Goal: Communication & Community: Share content

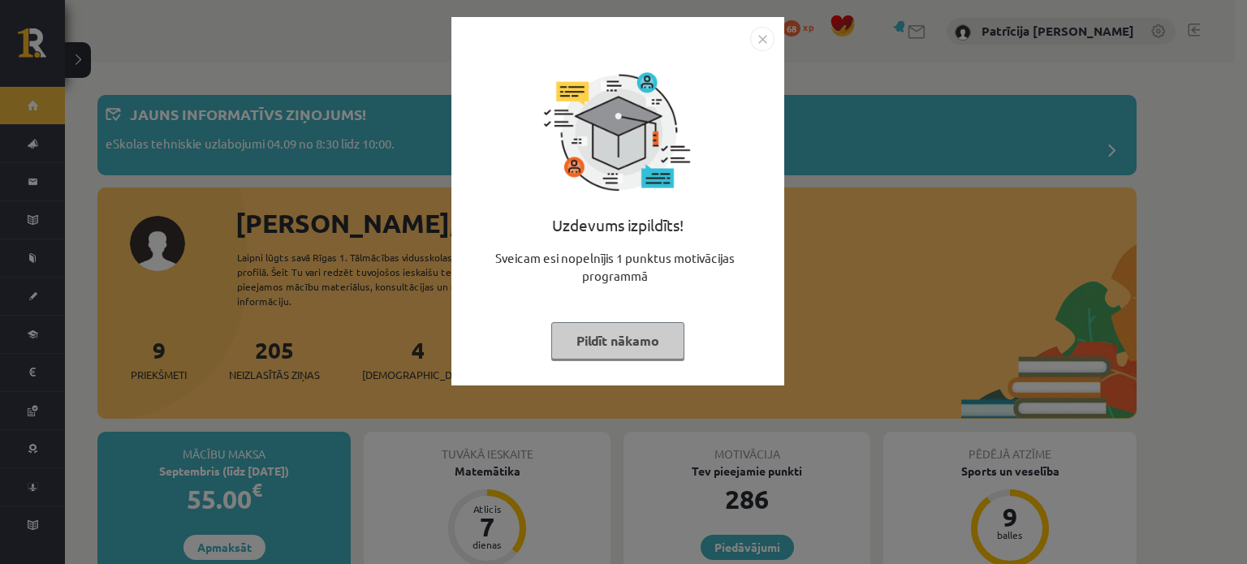
click at [630, 338] on button "Pildīt nākamo" at bounding box center [617, 340] width 133 height 37
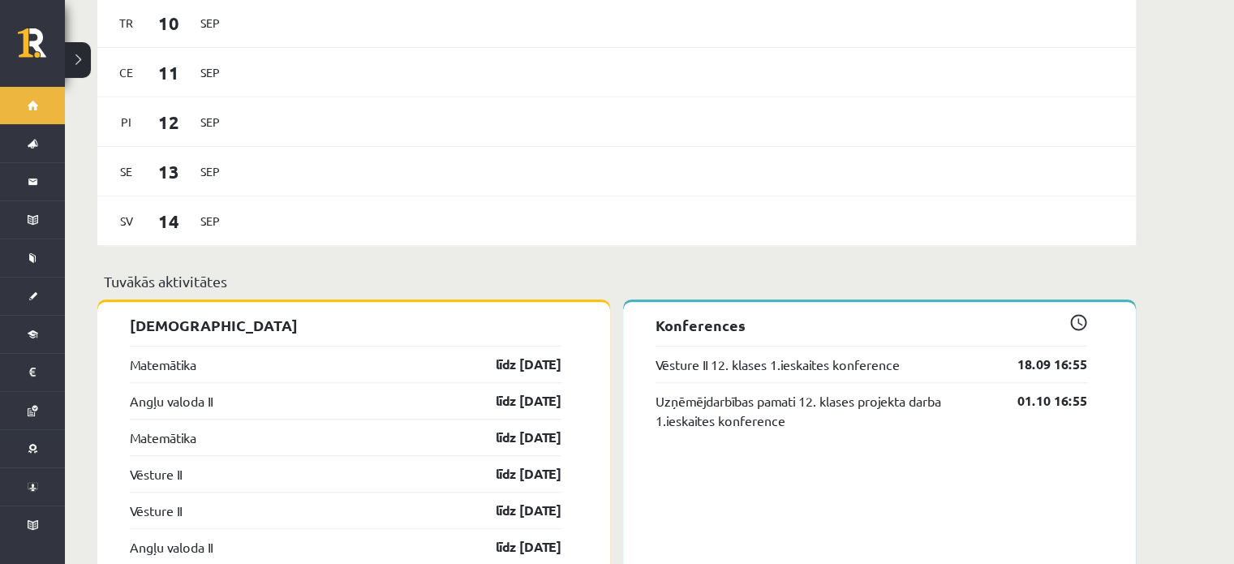
scroll to position [1167, 0]
click at [167, 429] on link "Matemātika" at bounding box center [163, 438] width 67 height 19
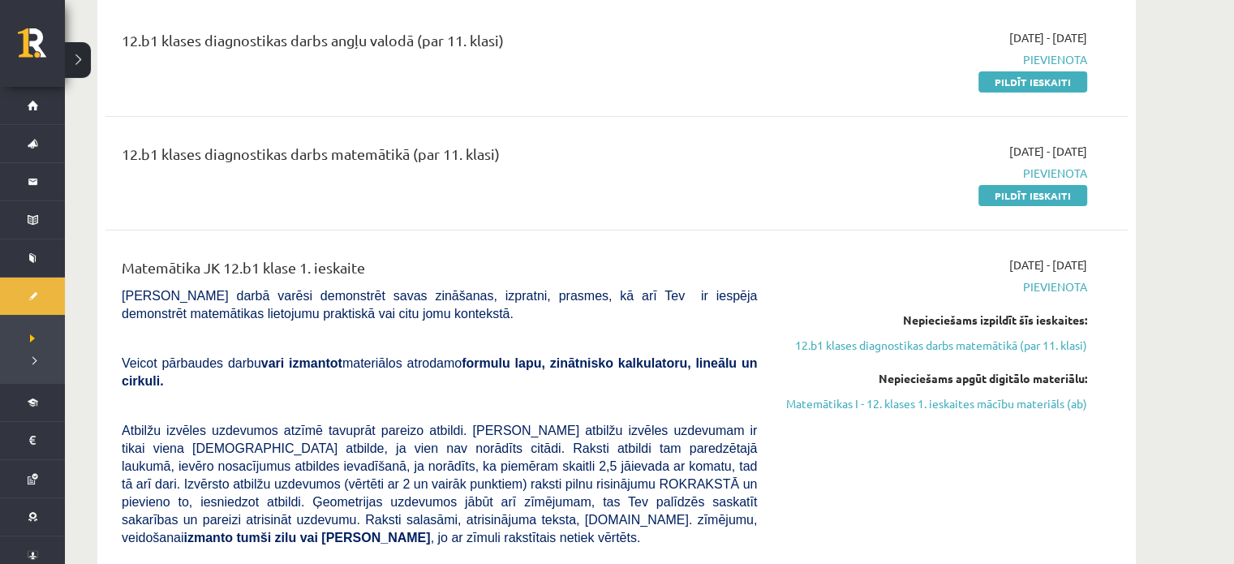
scroll to position [269, 0]
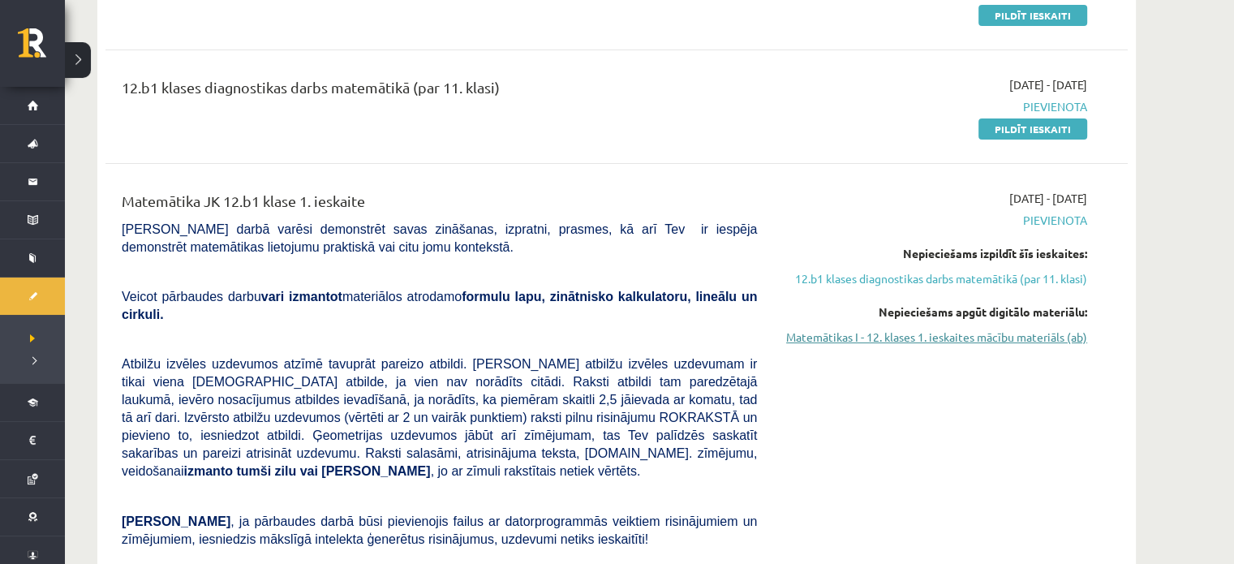
click at [805, 334] on link "Matemātikas I - 12. klases 1. ieskaites mācību materiāls (ab)" at bounding box center [935, 337] width 306 height 17
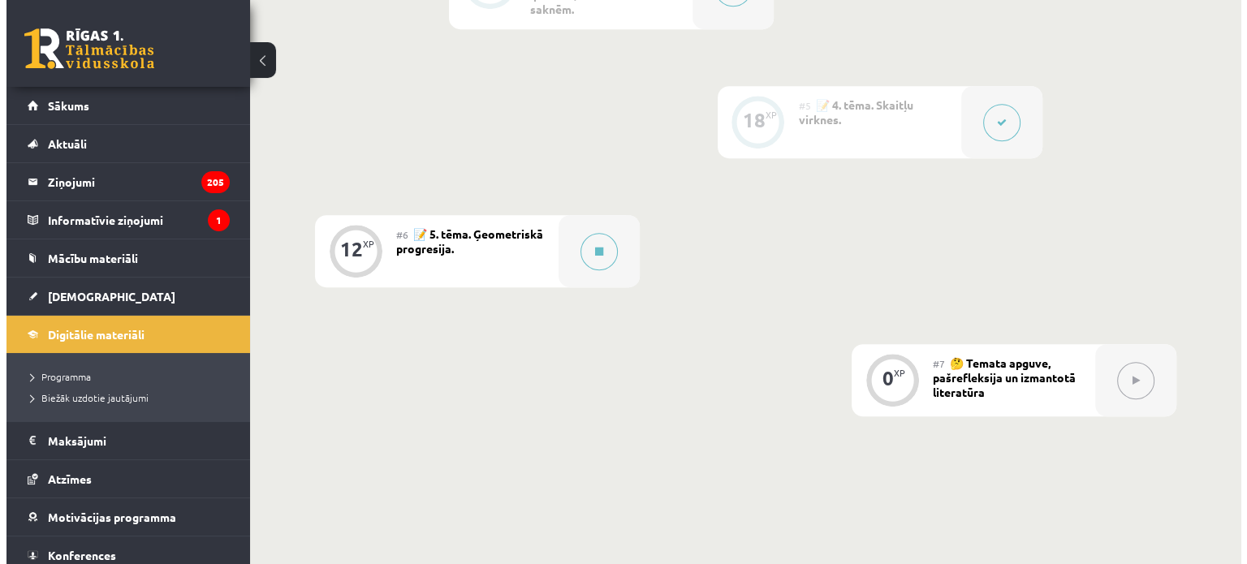
scroll to position [990, 0]
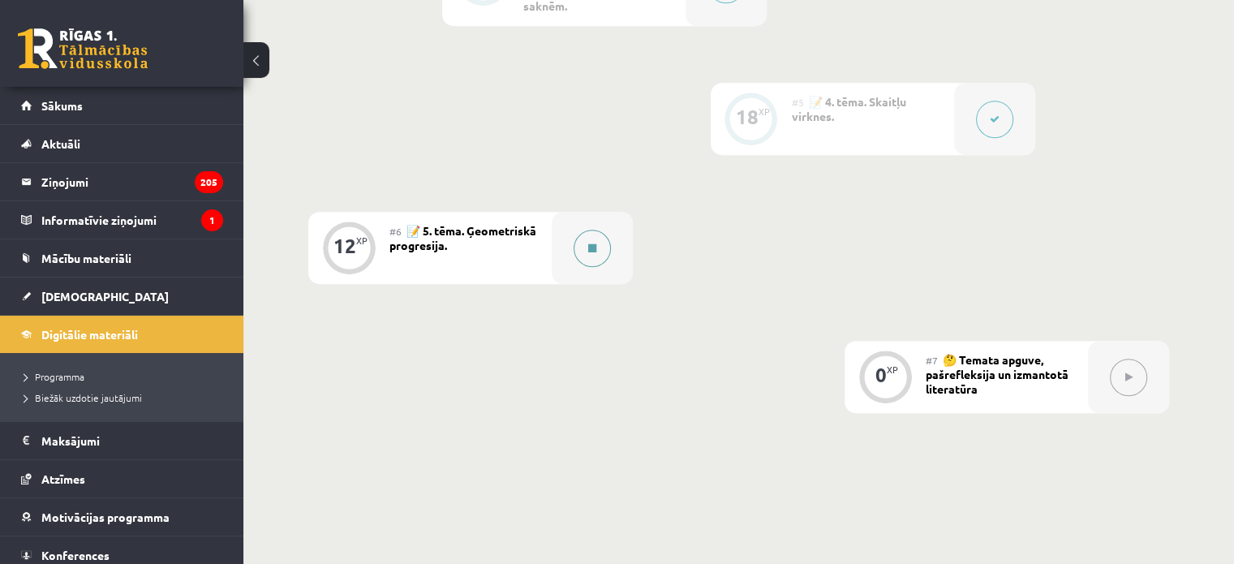
click at [602, 242] on button at bounding box center [592, 248] width 37 height 37
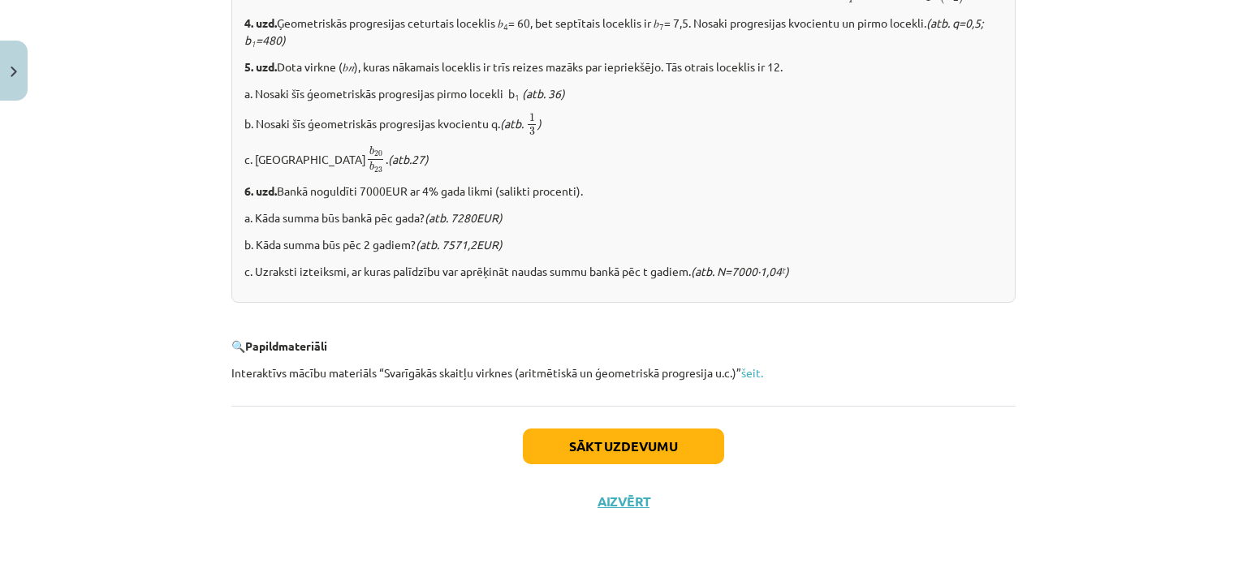
scroll to position [2066, 0]
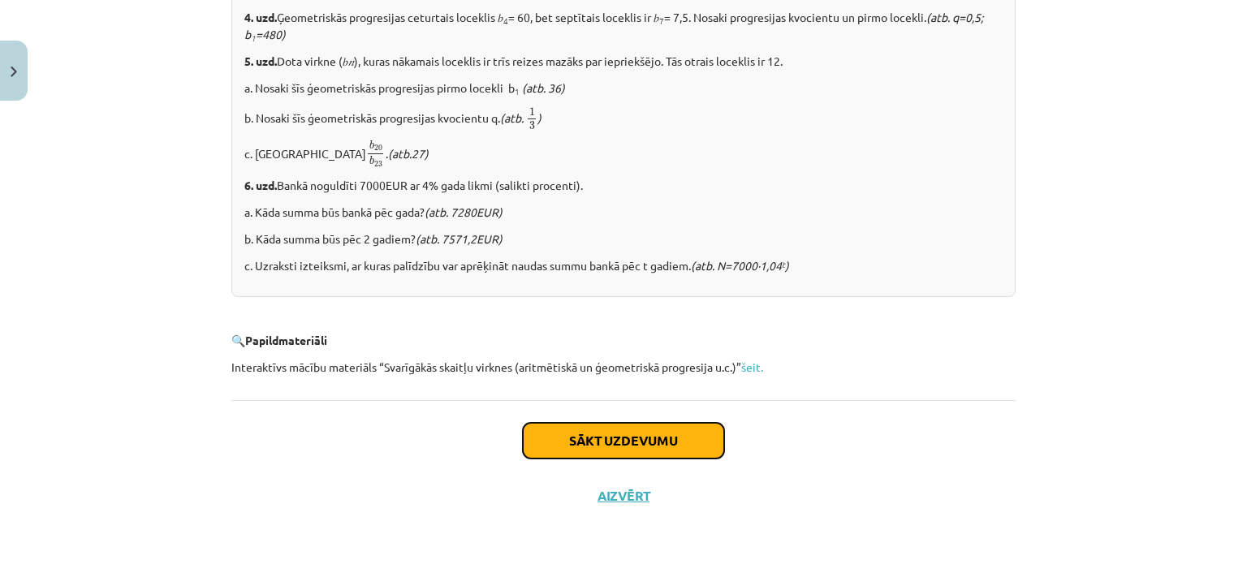
click at [577, 441] on button "Sākt uzdevumu" at bounding box center [623, 441] width 201 height 36
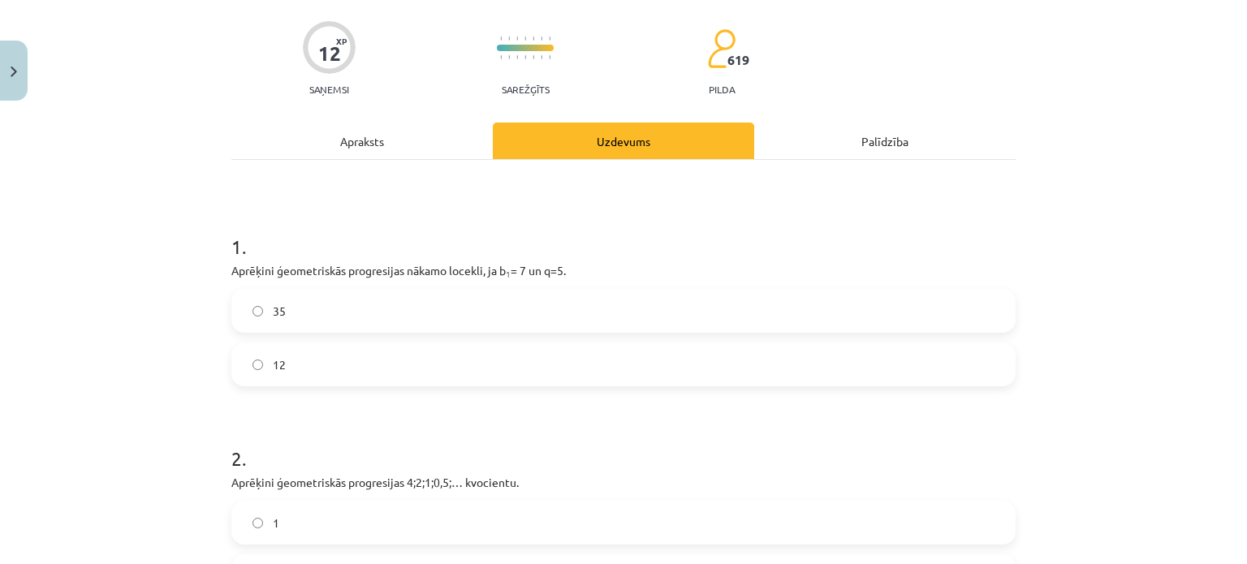
scroll to position [118, 0]
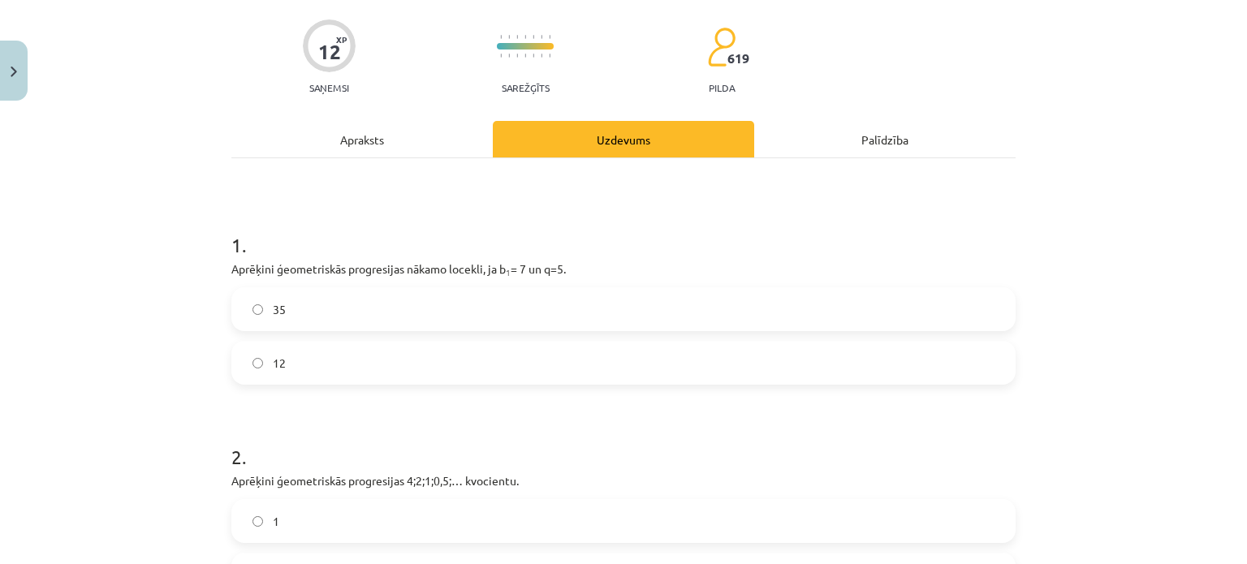
click at [579, 321] on label "35" at bounding box center [623, 309] width 781 height 41
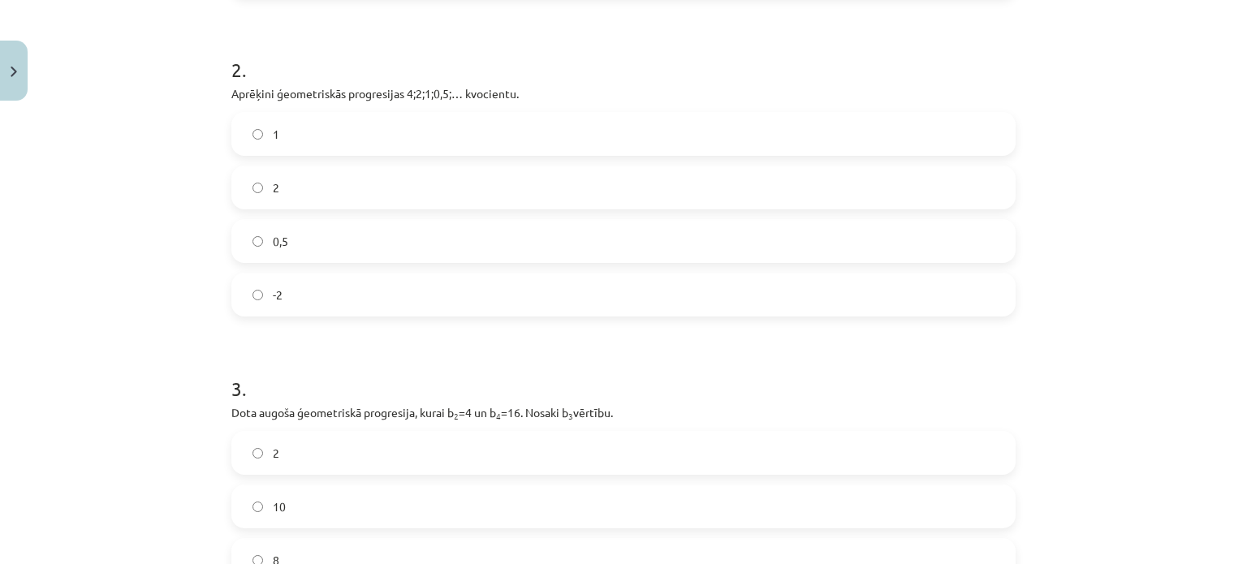
scroll to position [500, 0]
click at [338, 240] on label "0,5" at bounding box center [623, 246] width 781 height 41
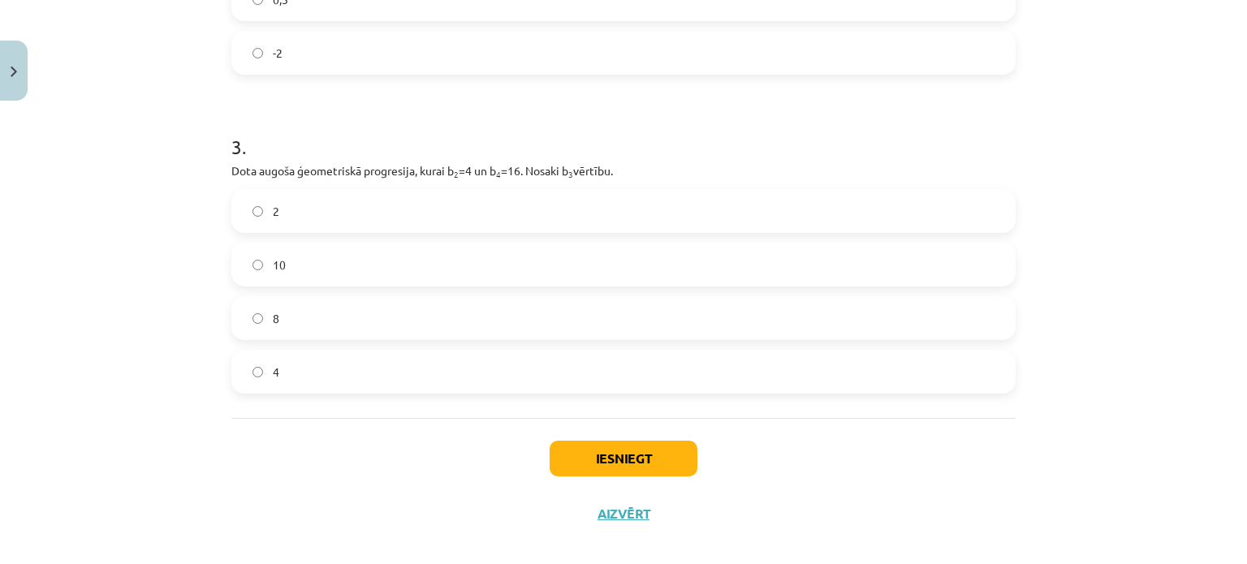
scroll to position [747, 0]
click at [335, 303] on label "8" at bounding box center [623, 317] width 781 height 41
click at [572, 473] on button "Iesniegt" at bounding box center [623, 458] width 148 height 36
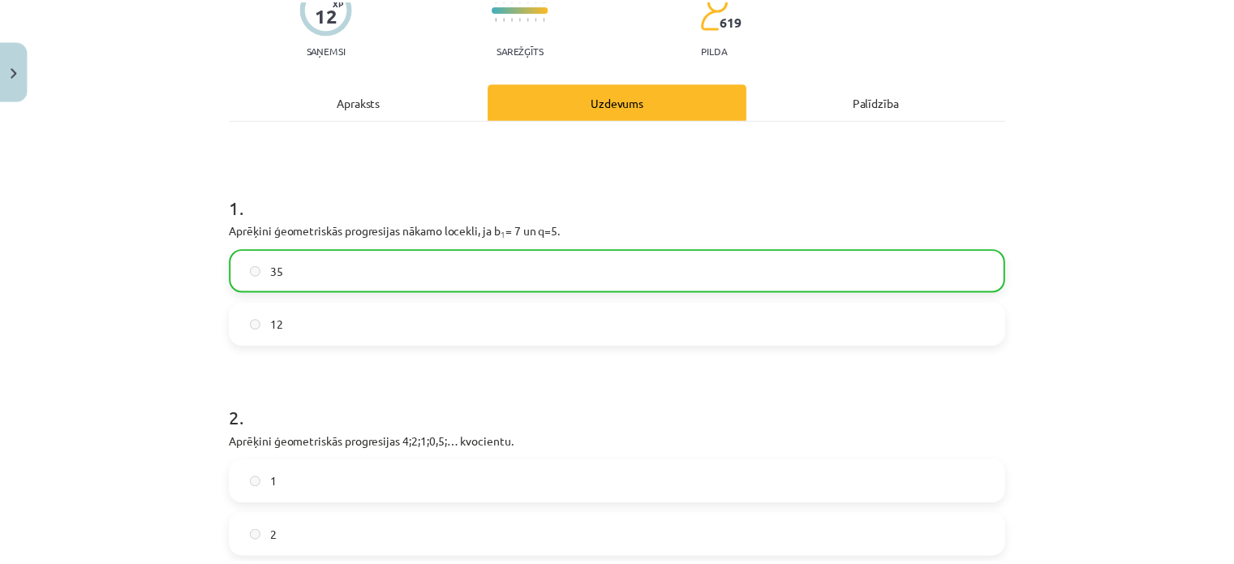
scroll to position [156, 0]
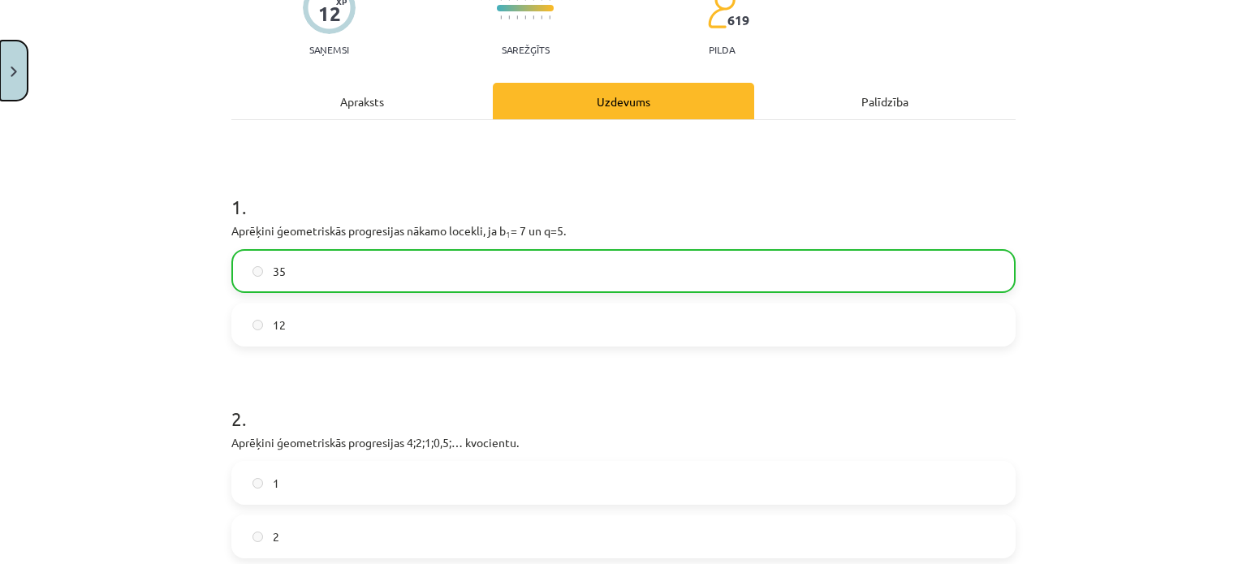
click at [4, 77] on button "Close" at bounding box center [14, 71] width 28 height 60
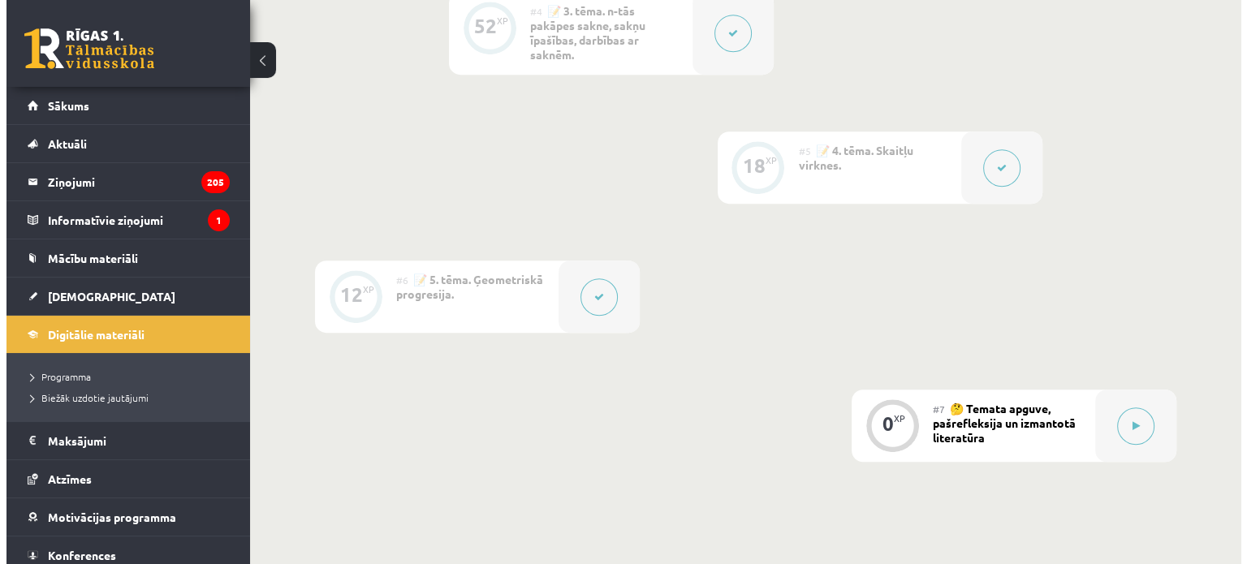
scroll to position [935, 0]
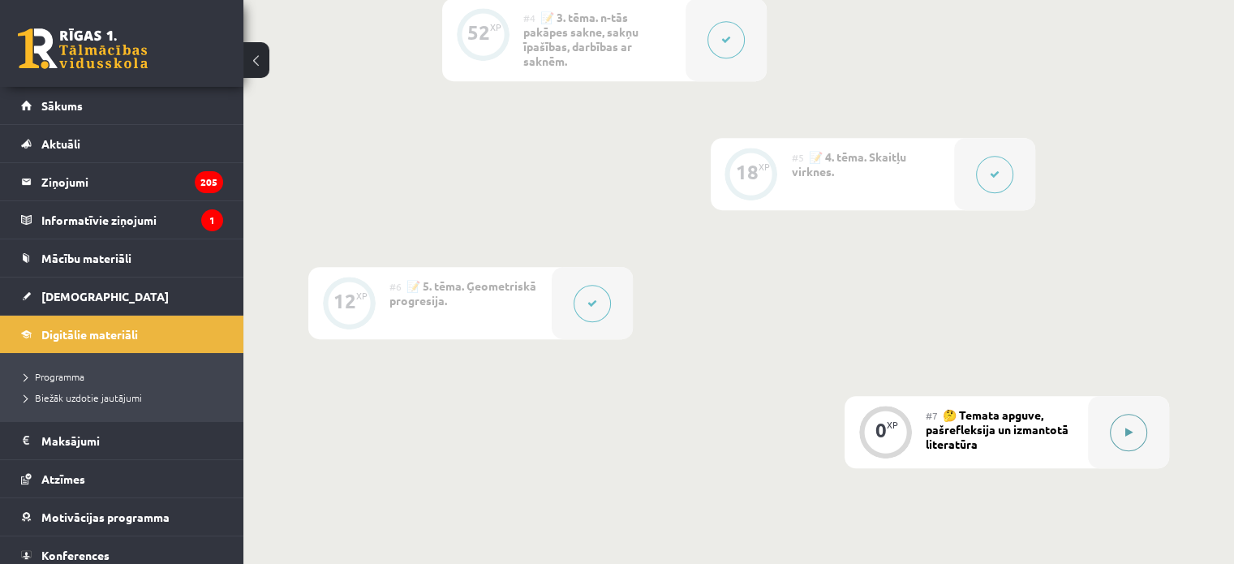
click at [1114, 418] on button at bounding box center [1128, 432] width 37 height 37
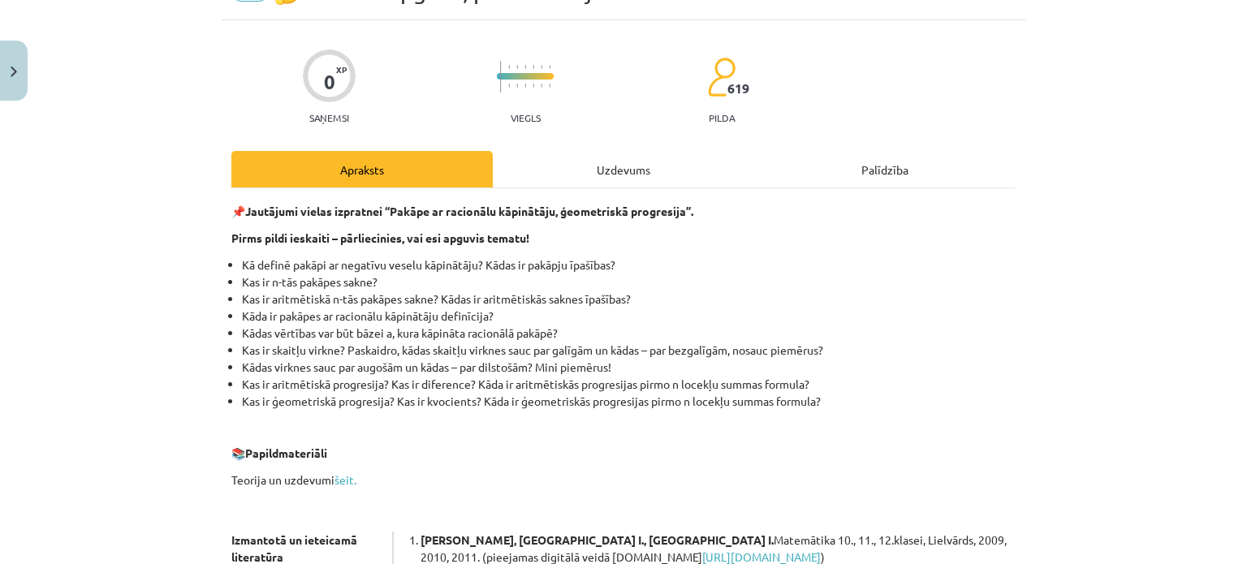
scroll to position [81, 0]
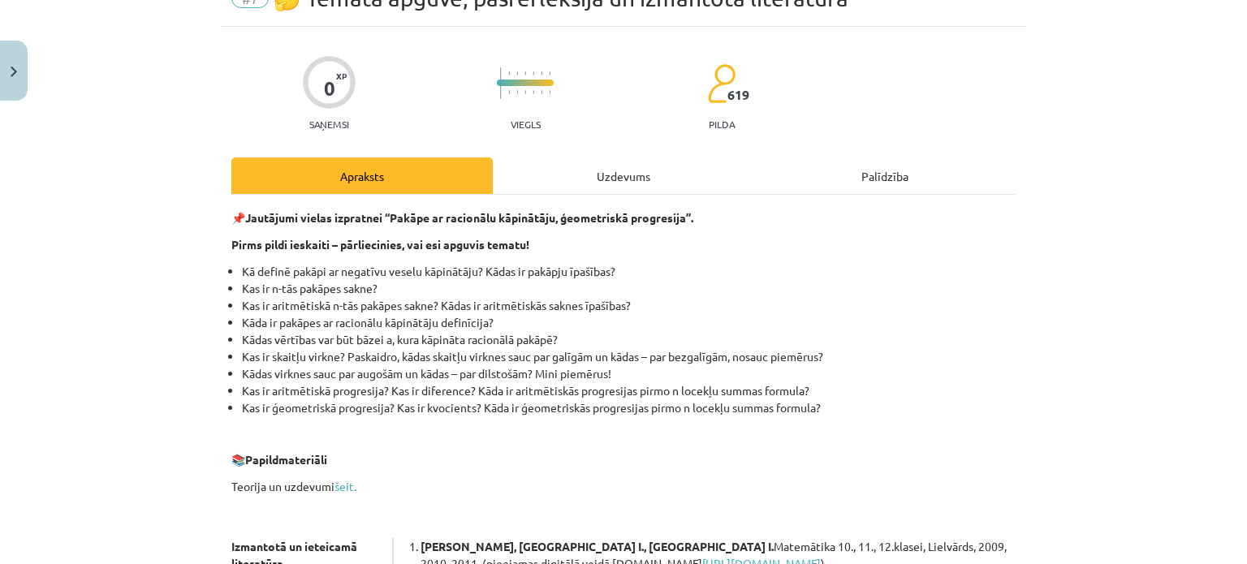
click at [643, 181] on div "Uzdevums" at bounding box center [623, 175] width 261 height 37
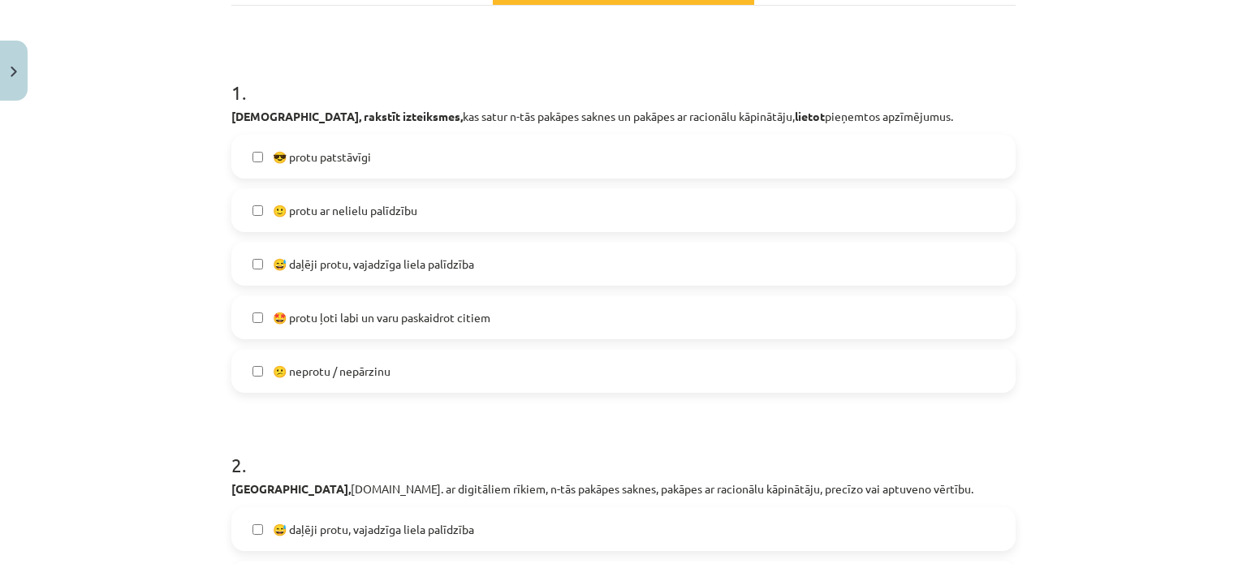
scroll to position [278, 0]
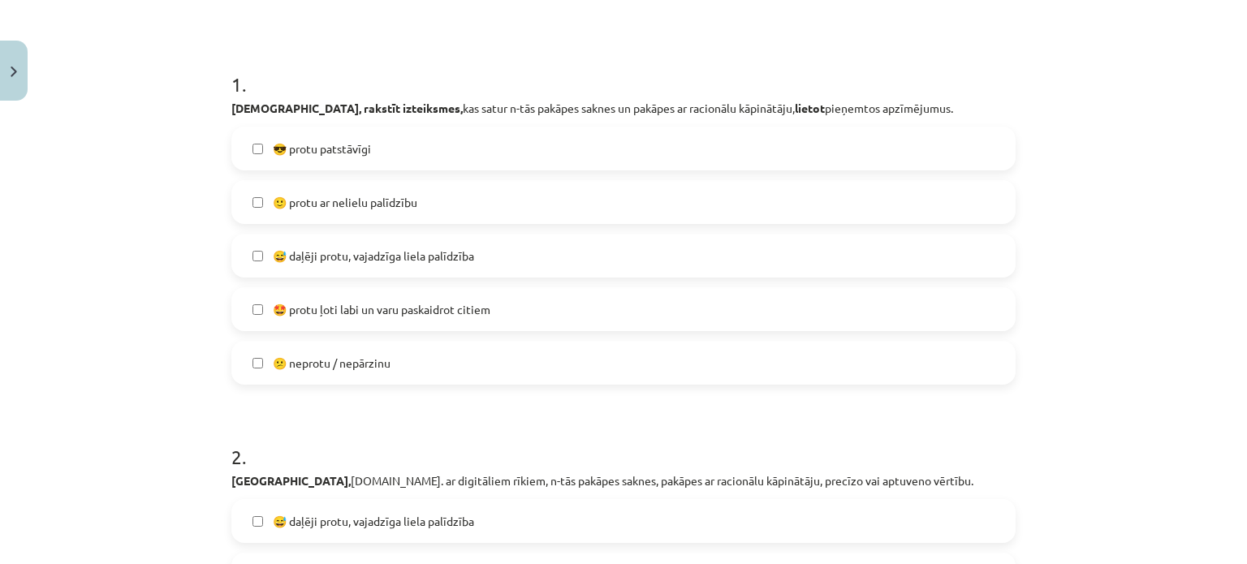
click at [403, 214] on label "🙂 protu ar nelielu palīdzību" at bounding box center [623, 202] width 781 height 41
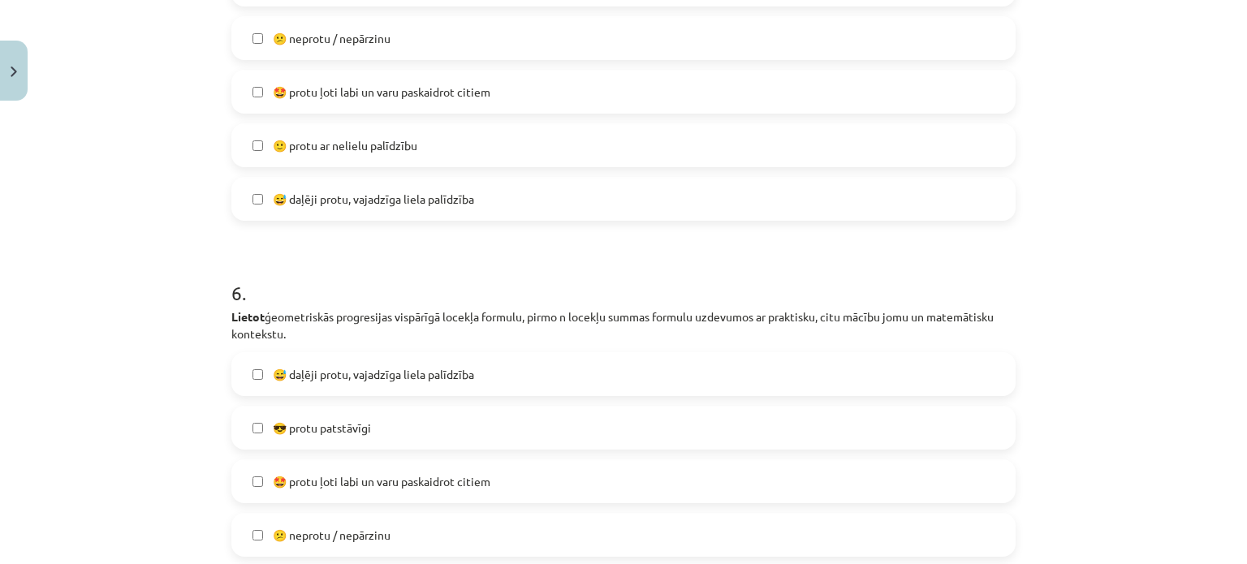
scroll to position [2187, 0]
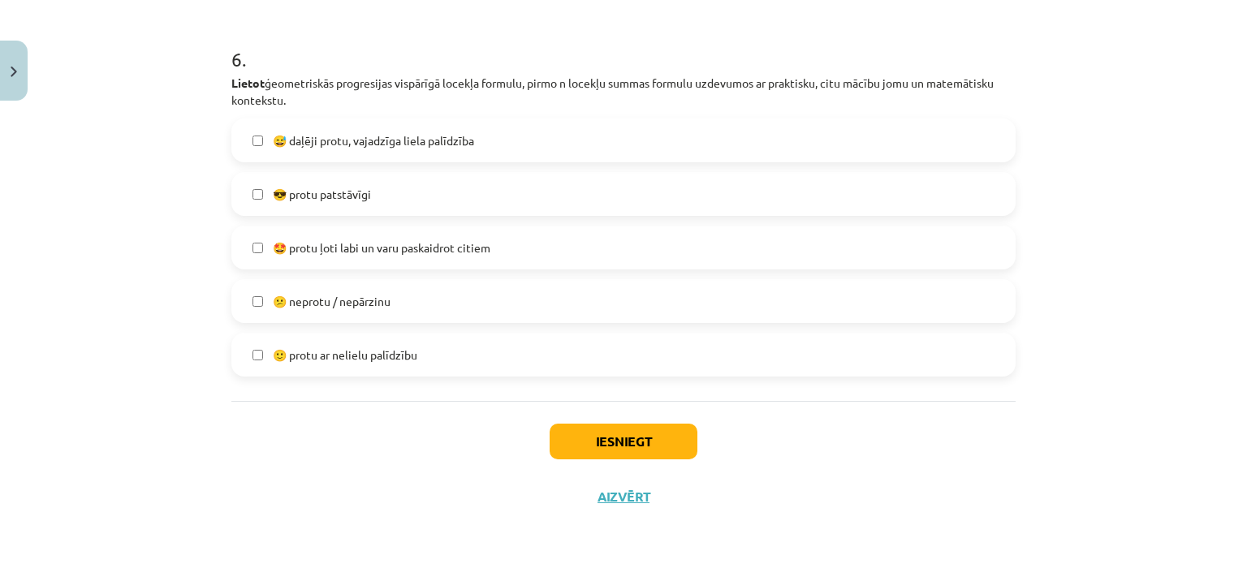
click at [378, 187] on label "😎 protu patstāvīgi" at bounding box center [623, 194] width 781 height 41
click at [440, 138] on span "😅 daļēji protu, vajadzīga liela palīdzība" at bounding box center [373, 140] width 201 height 17
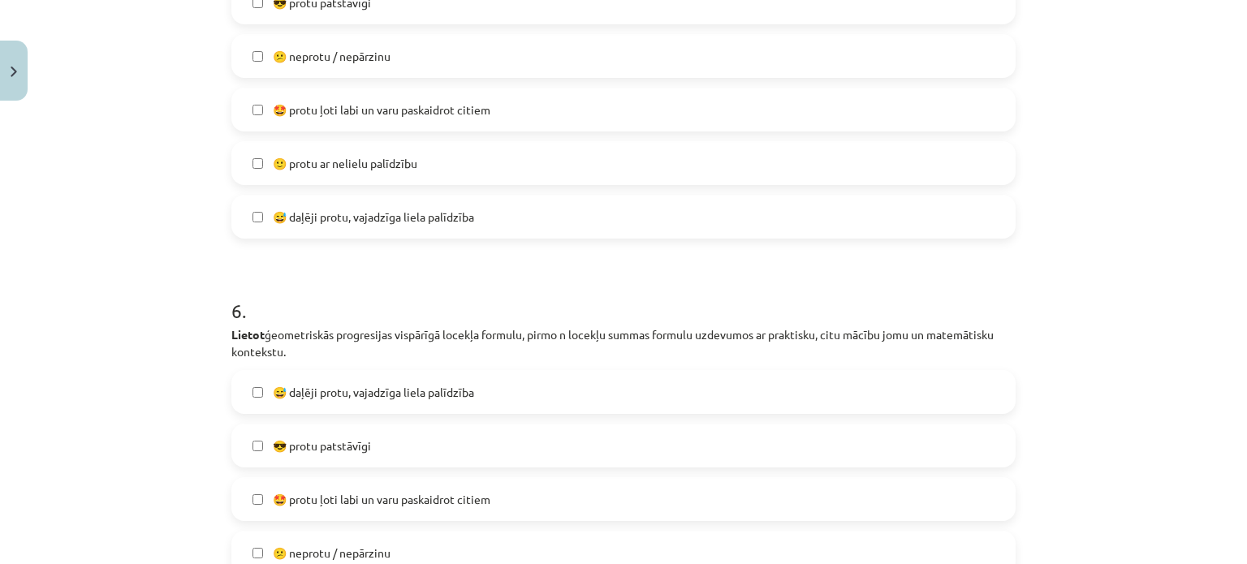
scroll to position [1937, 0]
click at [299, 441] on span "😎 protu patstāvīgi" at bounding box center [322, 445] width 98 height 17
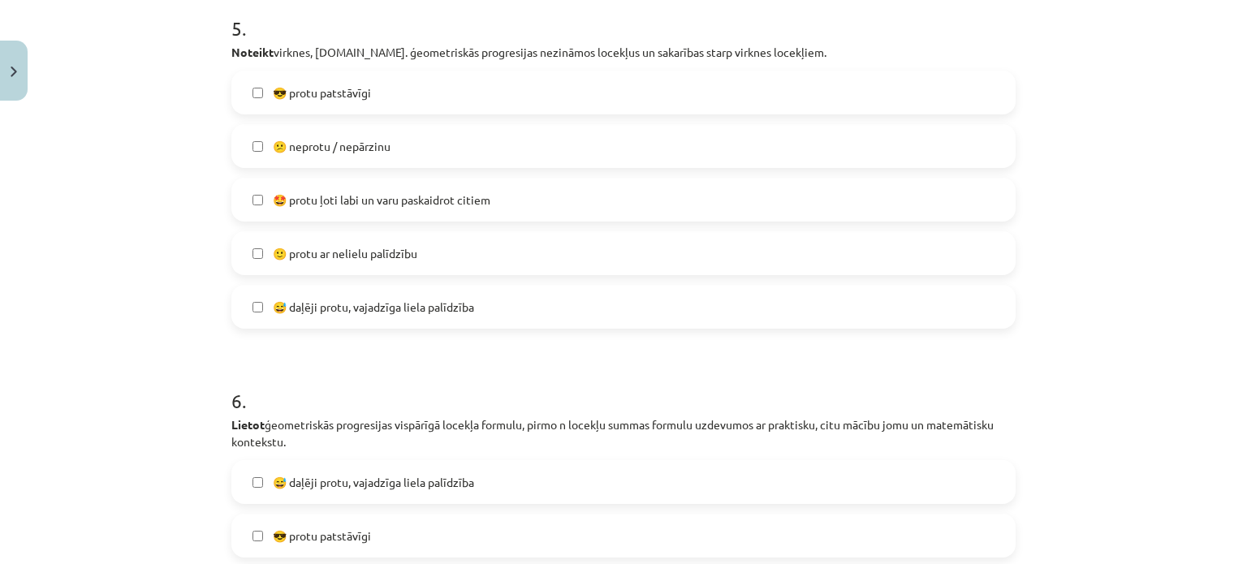
scroll to position [1846, 0]
click at [358, 154] on label "😕 neprotu / nepārzinu" at bounding box center [623, 146] width 781 height 41
click at [338, 222] on div "😎 protu patstāvīgi  😕 neprotu / nepārzinu  🤩 protu ļoti labi un varu paskaidrot…" at bounding box center [623, 200] width 784 height 258
click at [338, 210] on label "🤩 protu ļoti labi un varu paskaidrot citiem" at bounding box center [623, 199] width 781 height 41
click at [381, 131] on label "😕 neprotu / nepārzinu" at bounding box center [623, 146] width 781 height 41
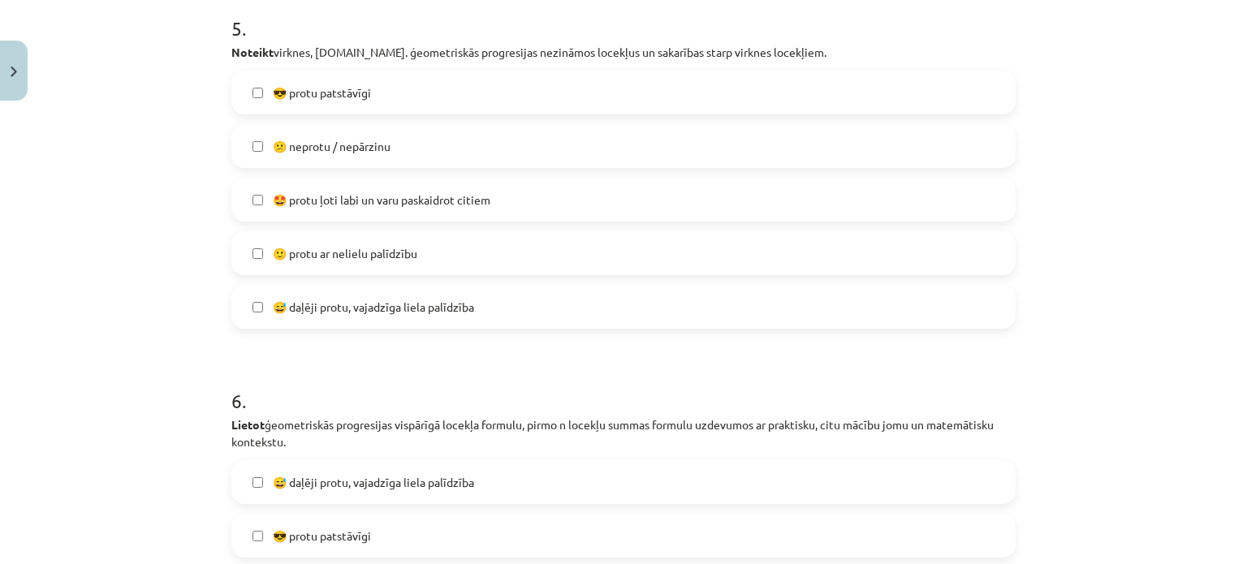
click at [334, 252] on span "🙂 protu ar nelielu palīdzību" at bounding box center [345, 253] width 144 height 17
click at [360, 200] on span "🤩 protu ļoti labi un varu paskaidrot citiem" at bounding box center [382, 200] width 218 height 17
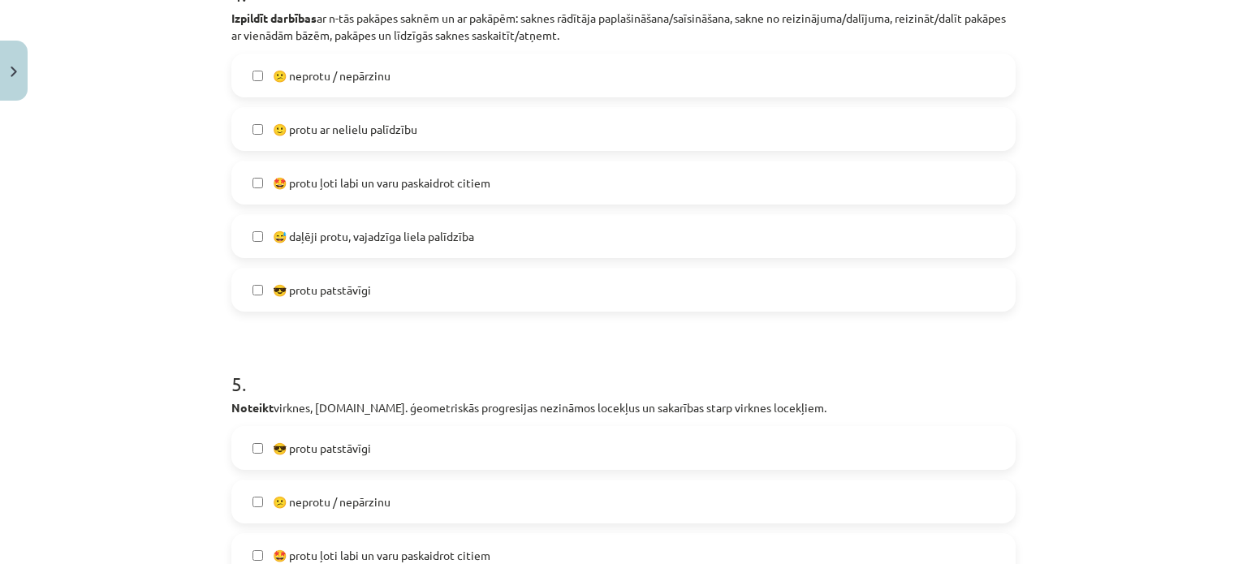
scroll to position [1473, 0]
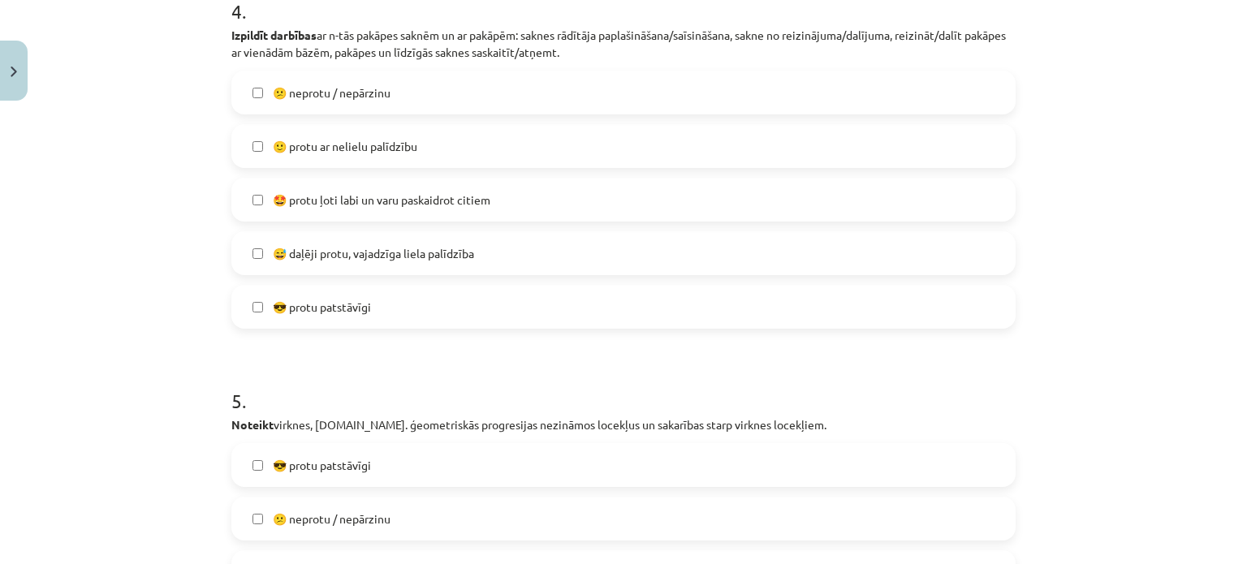
click at [377, 161] on label "🙂 protu ar nelielu palīdzību" at bounding box center [623, 146] width 781 height 41
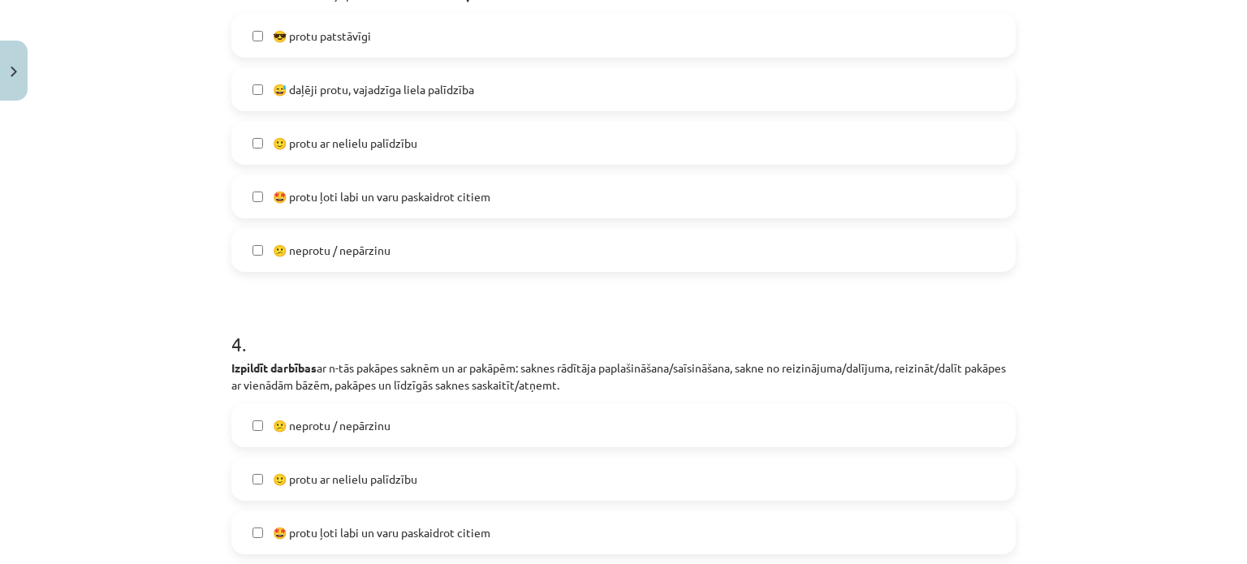
click at [377, 161] on label "🙂 protu ar nelielu palīdzību" at bounding box center [623, 143] width 781 height 41
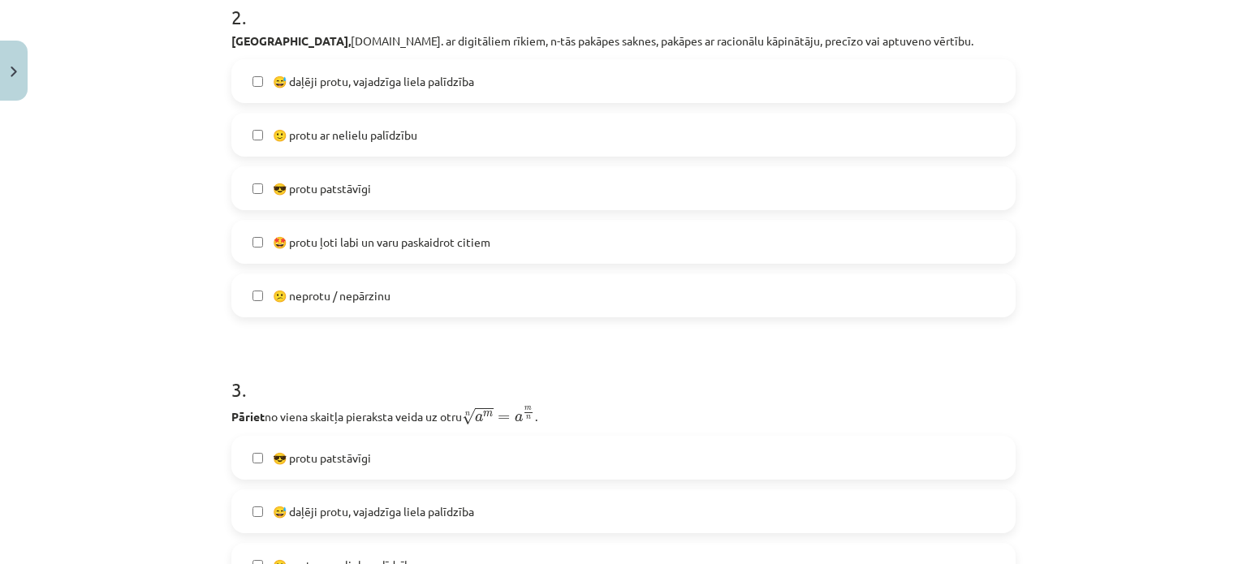
scroll to position [720, 0]
click at [386, 137] on span "🙂 protu ar nelielu palīdzību" at bounding box center [345, 133] width 144 height 17
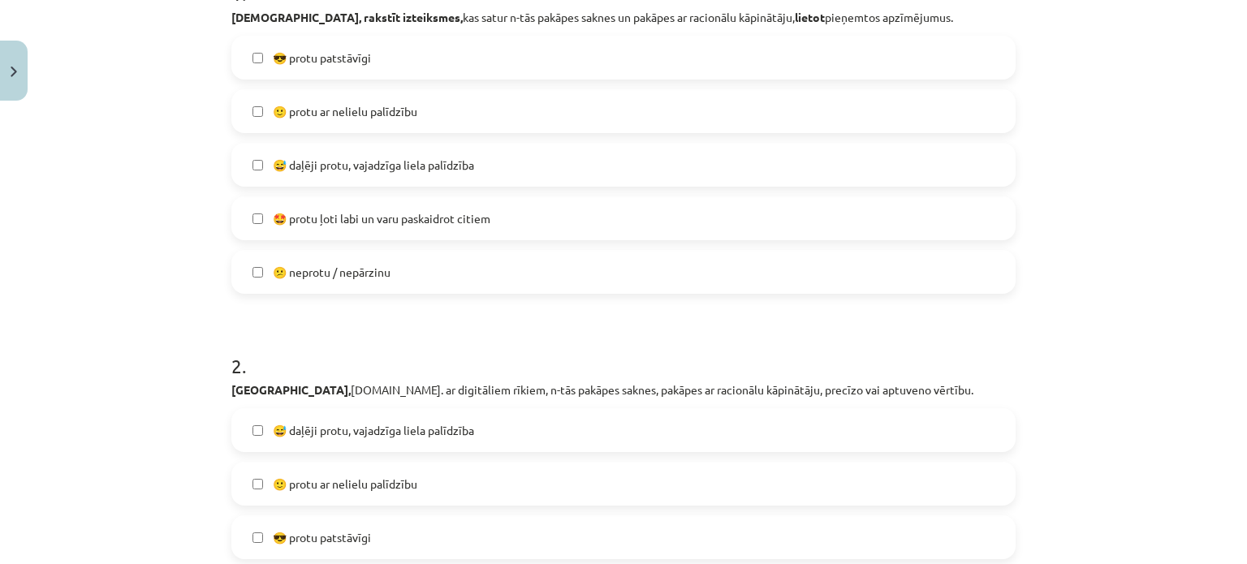
click at [386, 137] on div "😎 protu patstāvīgi  🙂 protu ar nelielu palīdzību 😅 daļēji protu, vajadzīga liel…" at bounding box center [623, 165] width 784 height 258
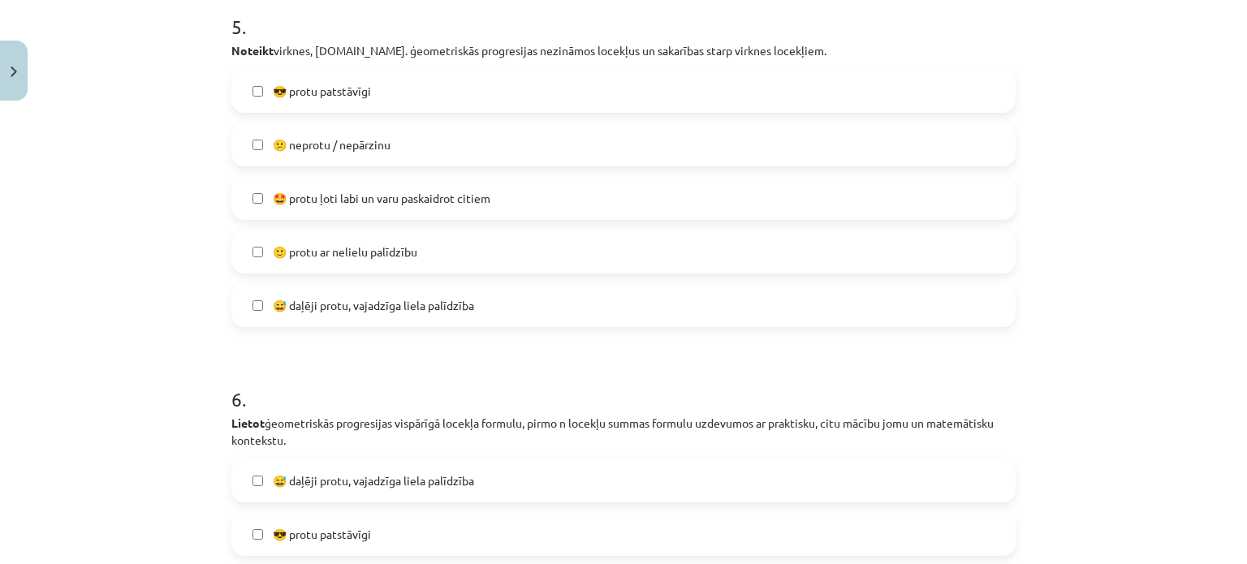
scroll to position [2187, 0]
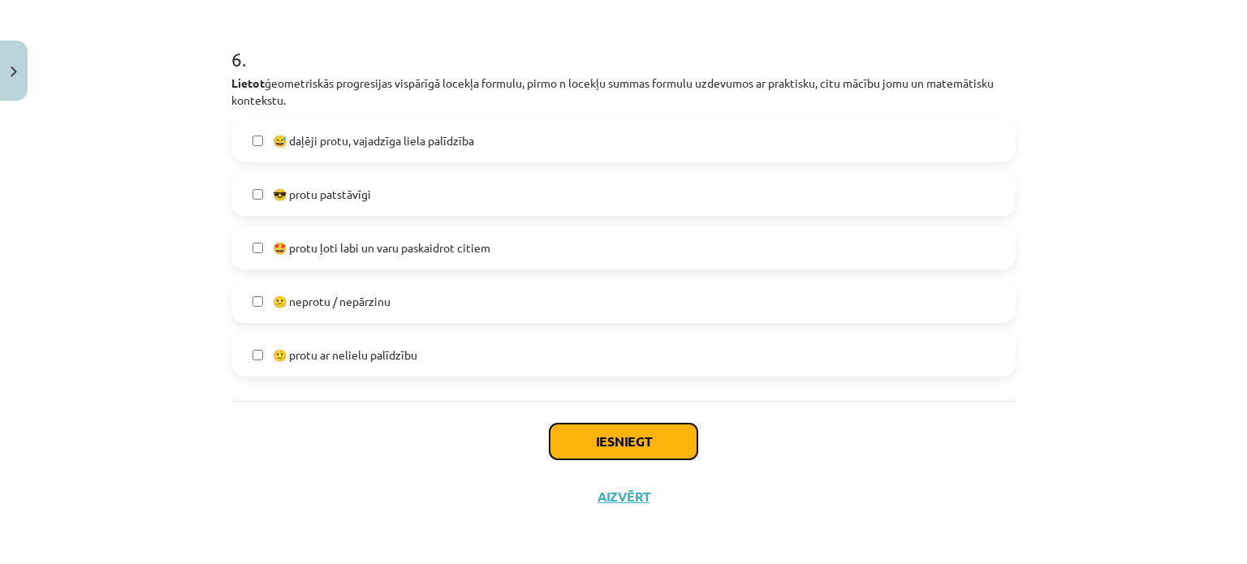
click at [582, 424] on button "Iesniegt" at bounding box center [623, 442] width 148 height 36
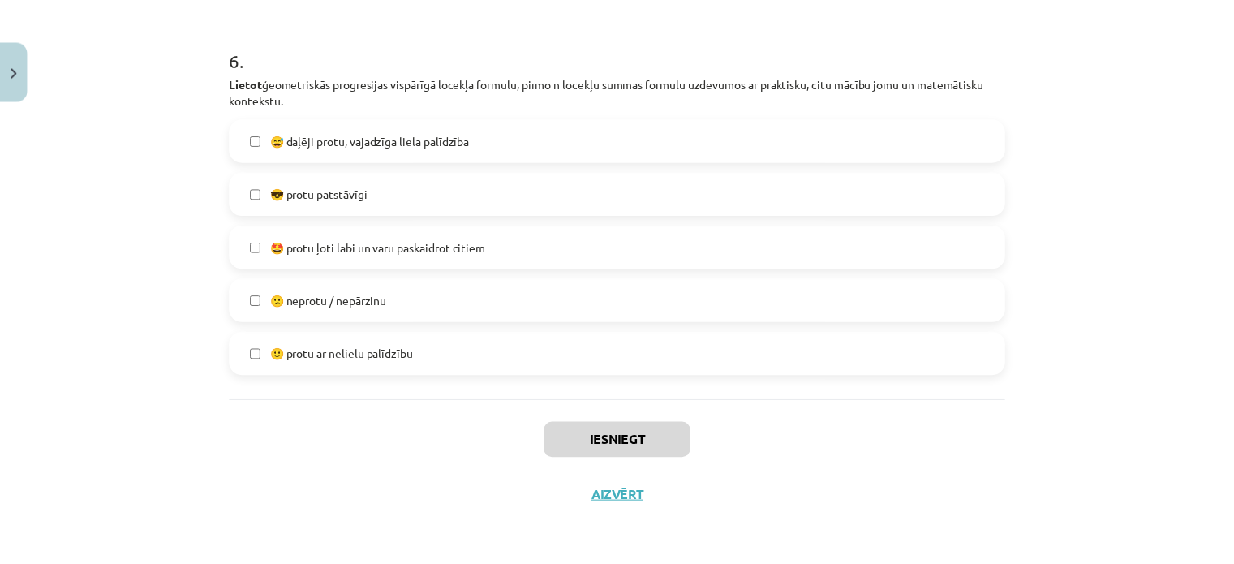
scroll to position [934, 0]
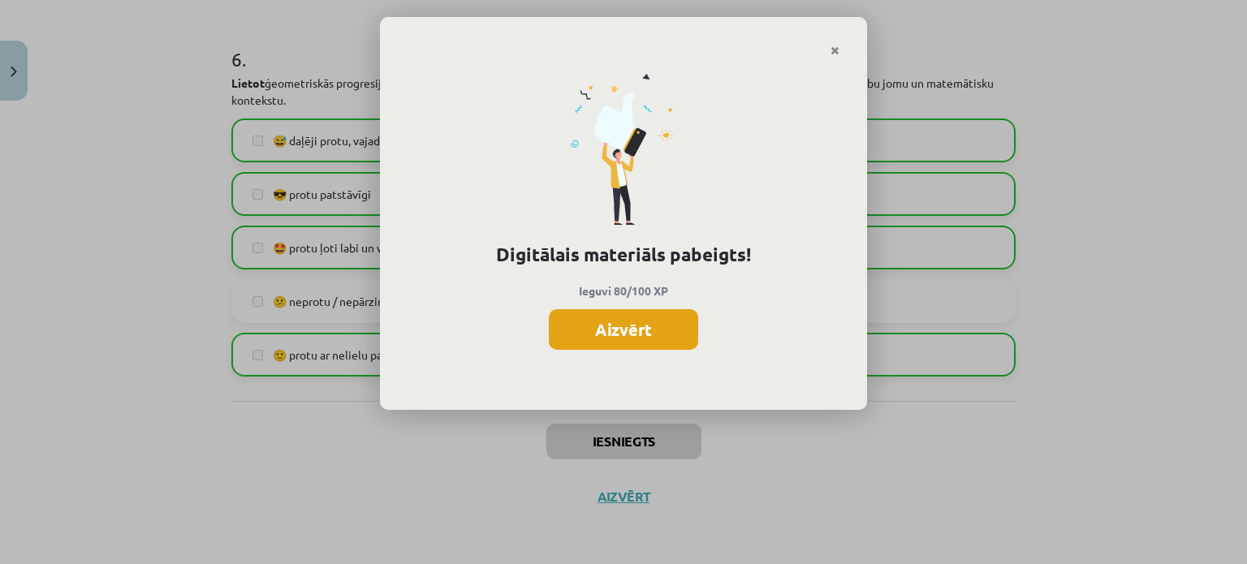
click at [629, 338] on button "Aizvērt" at bounding box center [623, 329] width 149 height 41
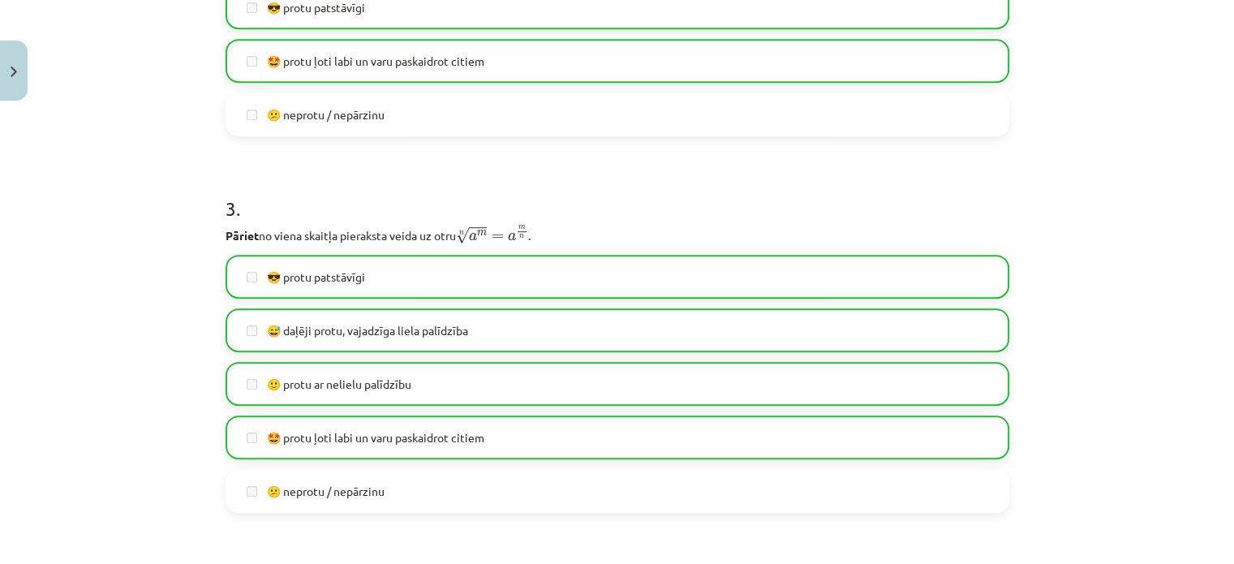
scroll to position [898, 0]
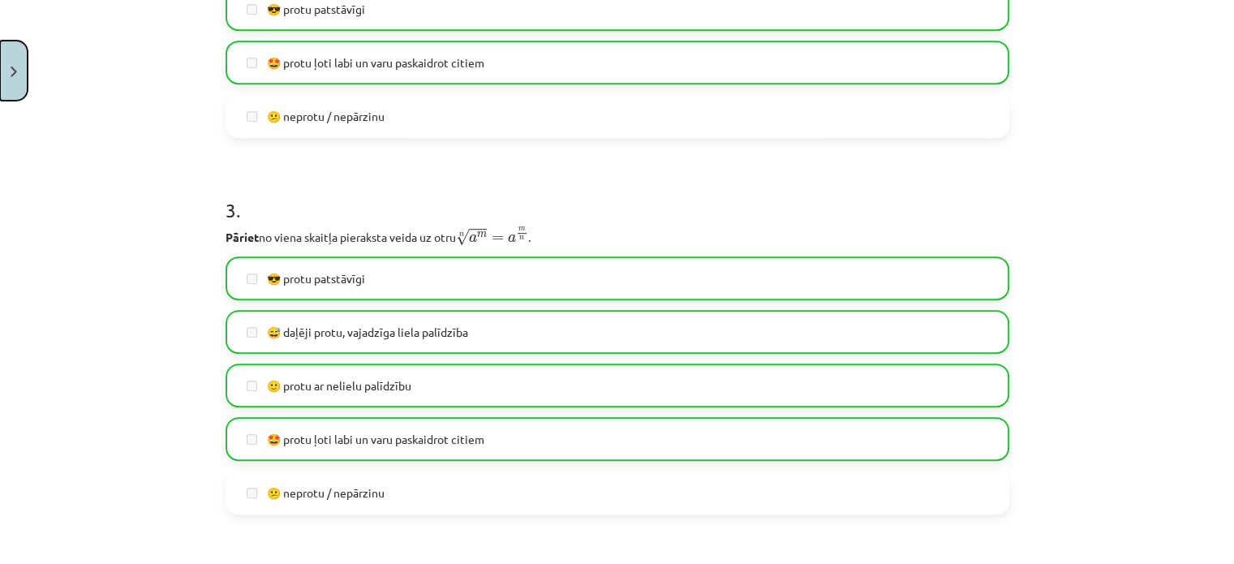
click at [24, 73] on button "Close" at bounding box center [14, 71] width 28 height 60
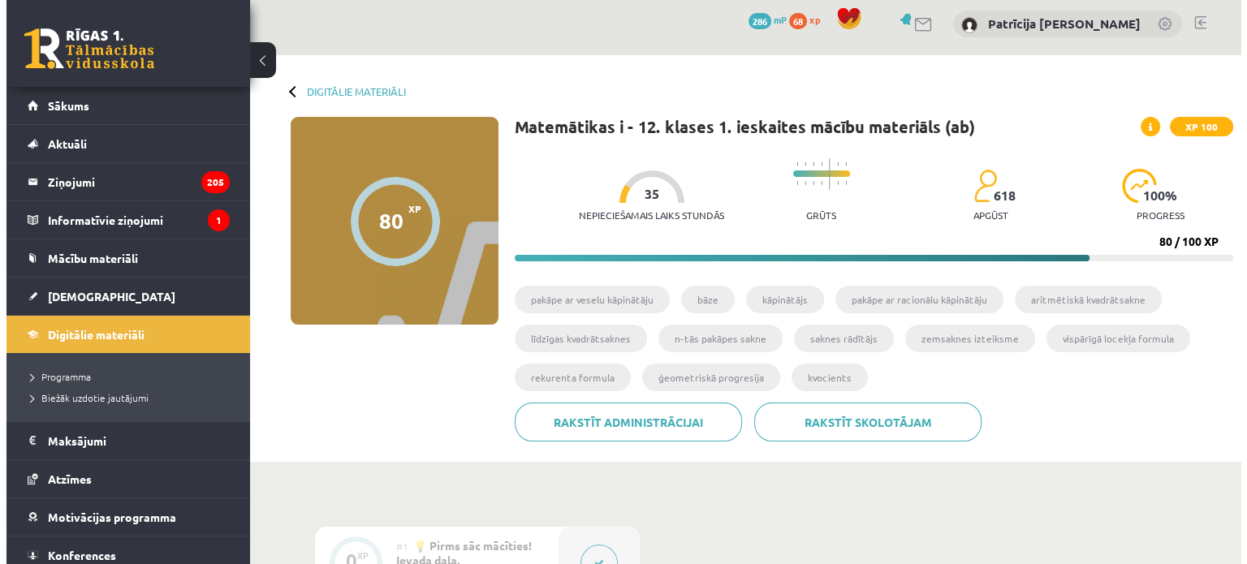
scroll to position [0, 0]
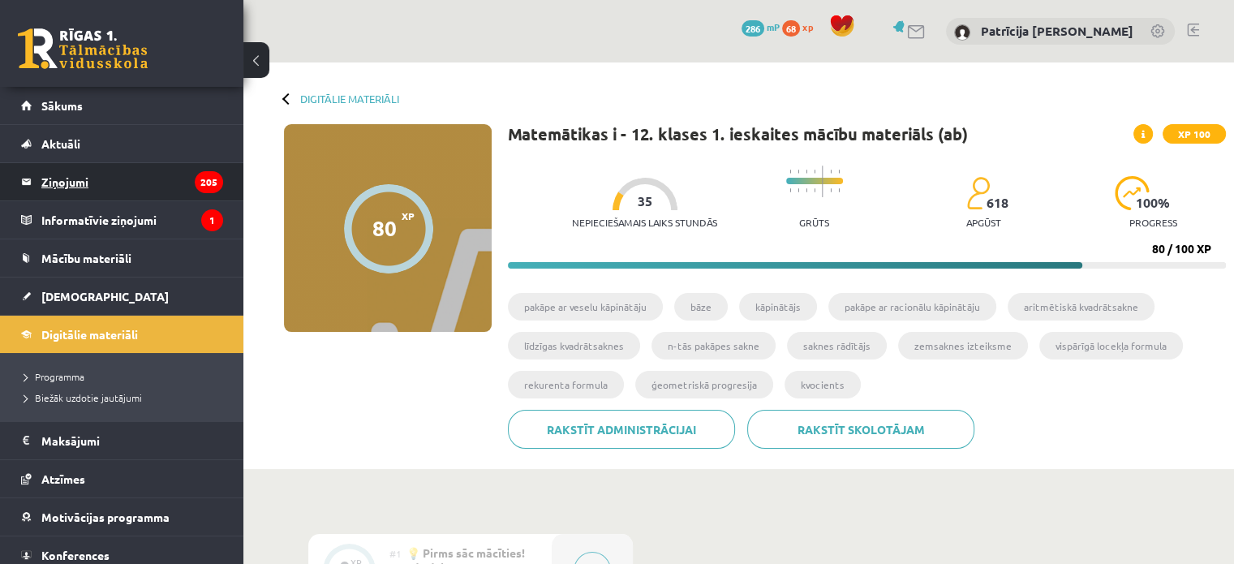
click at [166, 177] on legend "Ziņojumi 205" at bounding box center [132, 181] width 182 height 37
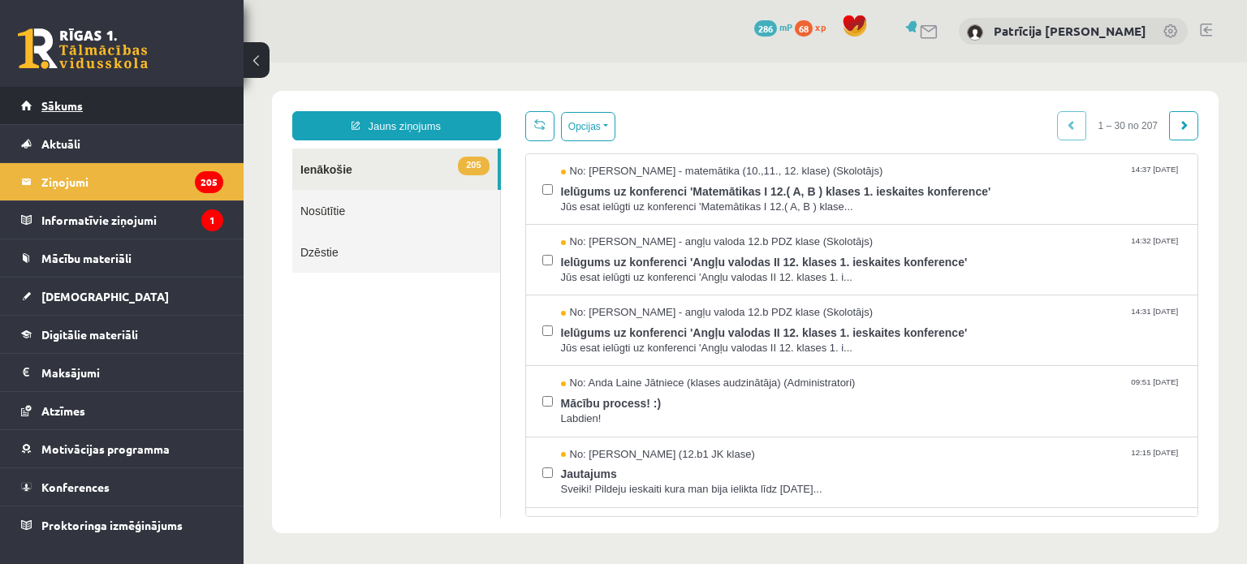
click at [214, 91] on link "Sākums" at bounding box center [122, 105] width 202 height 37
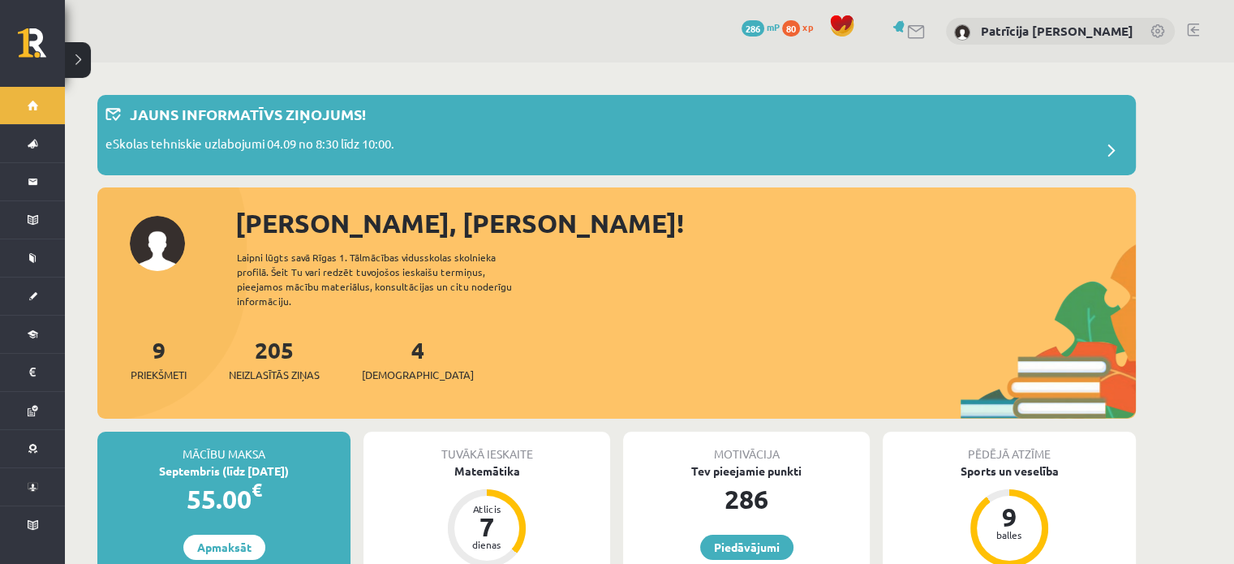
click at [927, 32] on link at bounding box center [916, 32] width 19 height 14
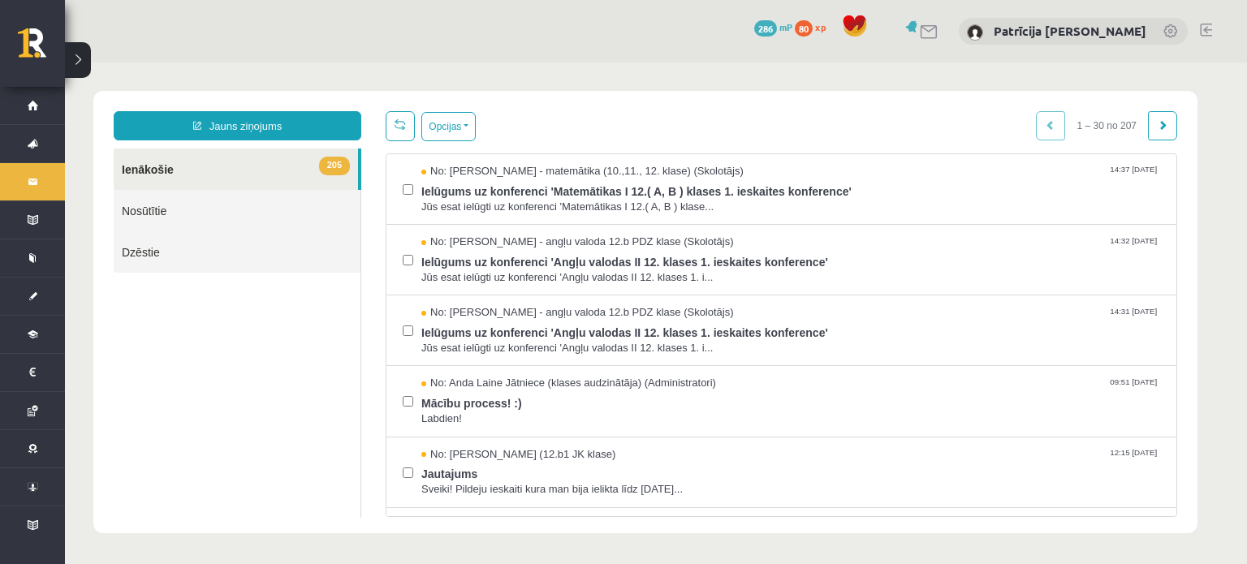
click at [82, 65] on button at bounding box center [78, 60] width 26 height 36
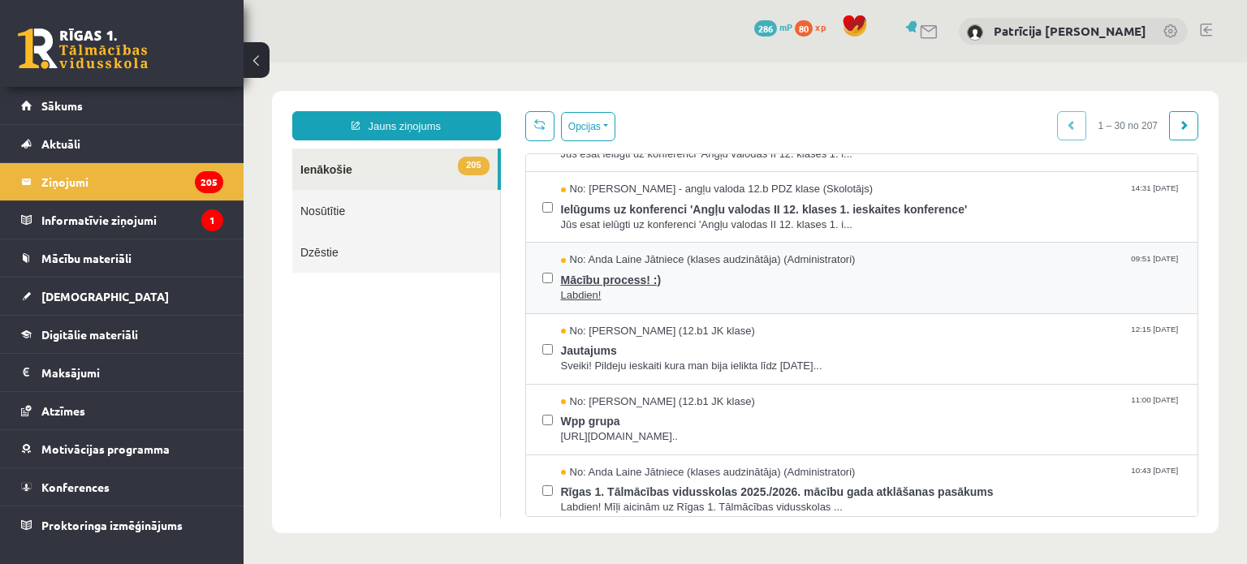
scroll to position [125, 0]
click at [722, 282] on span "Mācību process! :)" at bounding box center [871, 276] width 621 height 20
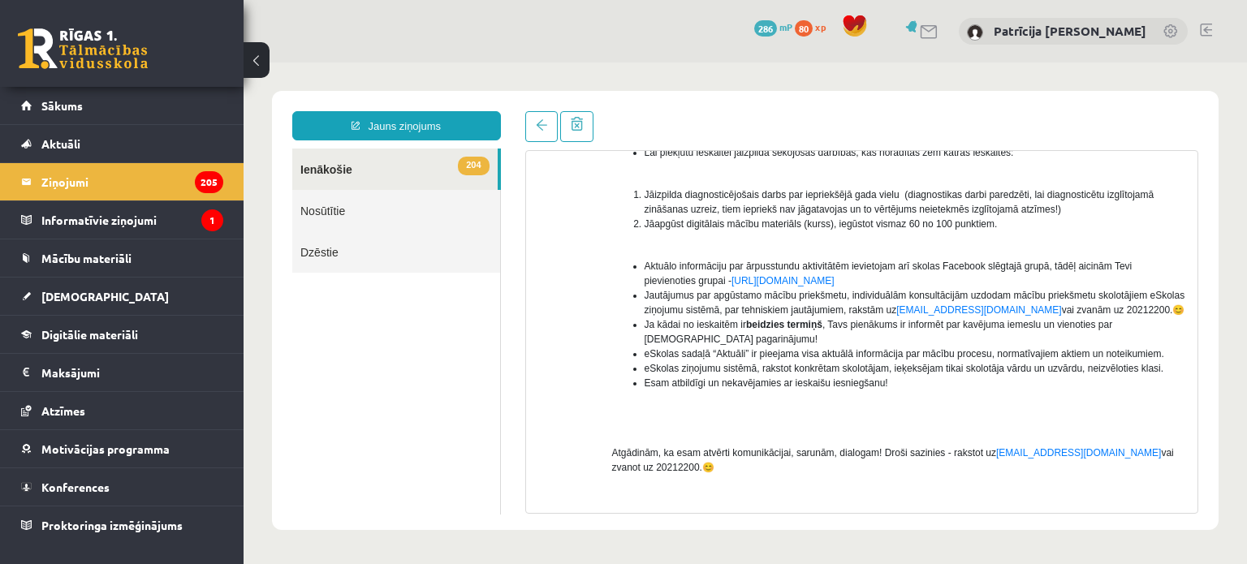
scroll to position [292, 0]
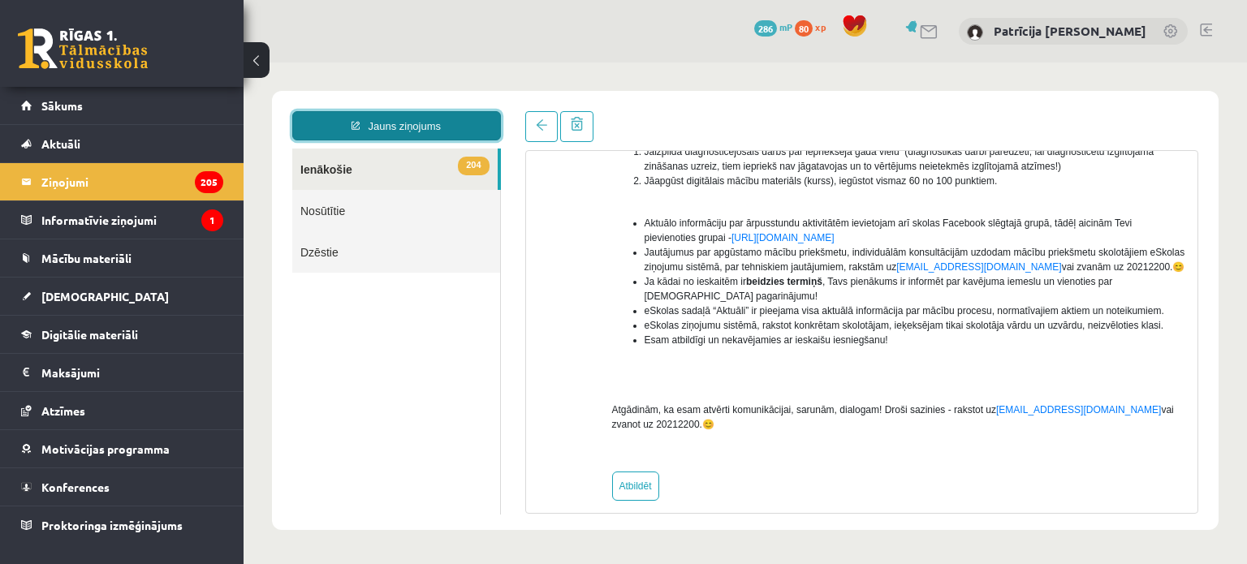
click at [467, 112] on link "Jauns ziņojums" at bounding box center [396, 125] width 209 height 29
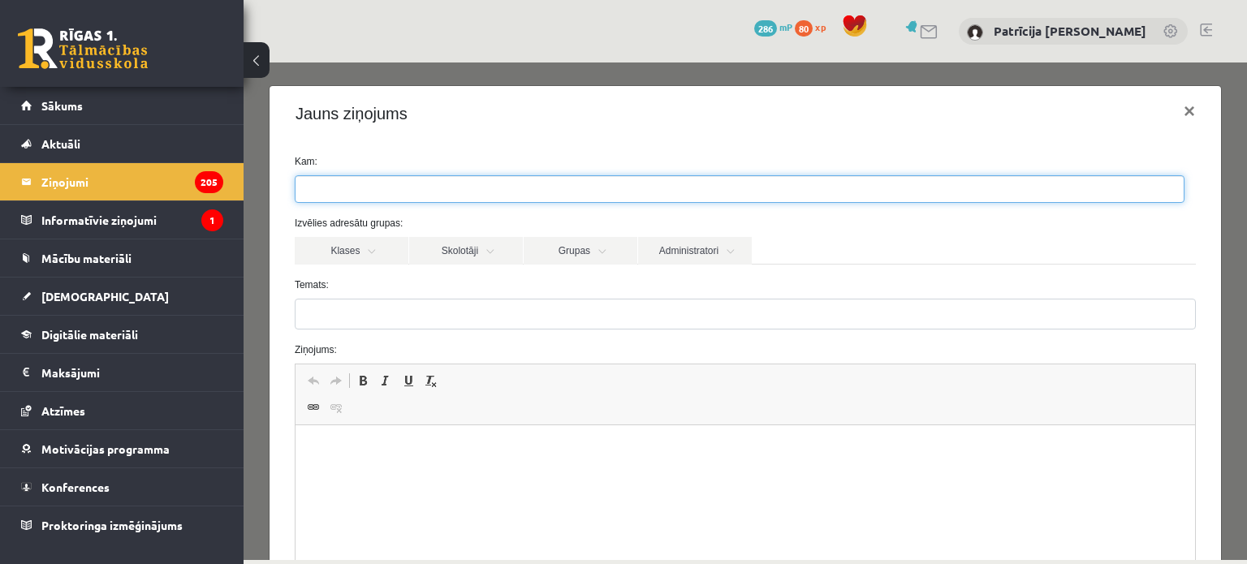
click at [416, 191] on ul at bounding box center [739, 189] width 888 height 26
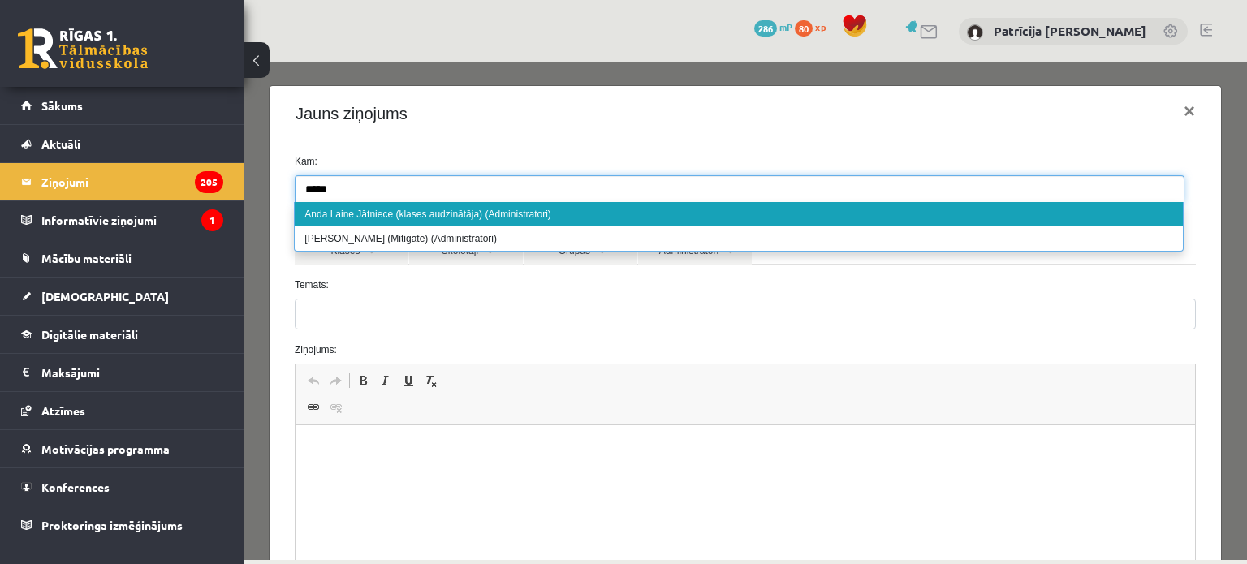
type input "*****"
select select "****"
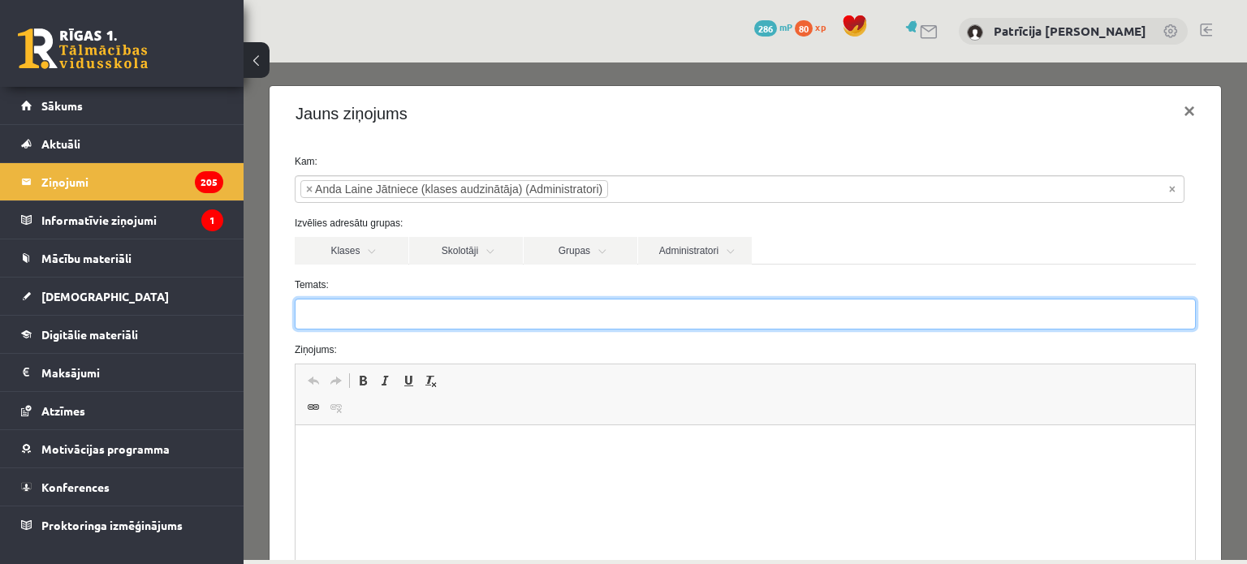
click at [436, 317] on input "Temats:" at bounding box center [745, 314] width 901 height 31
type input "**********"
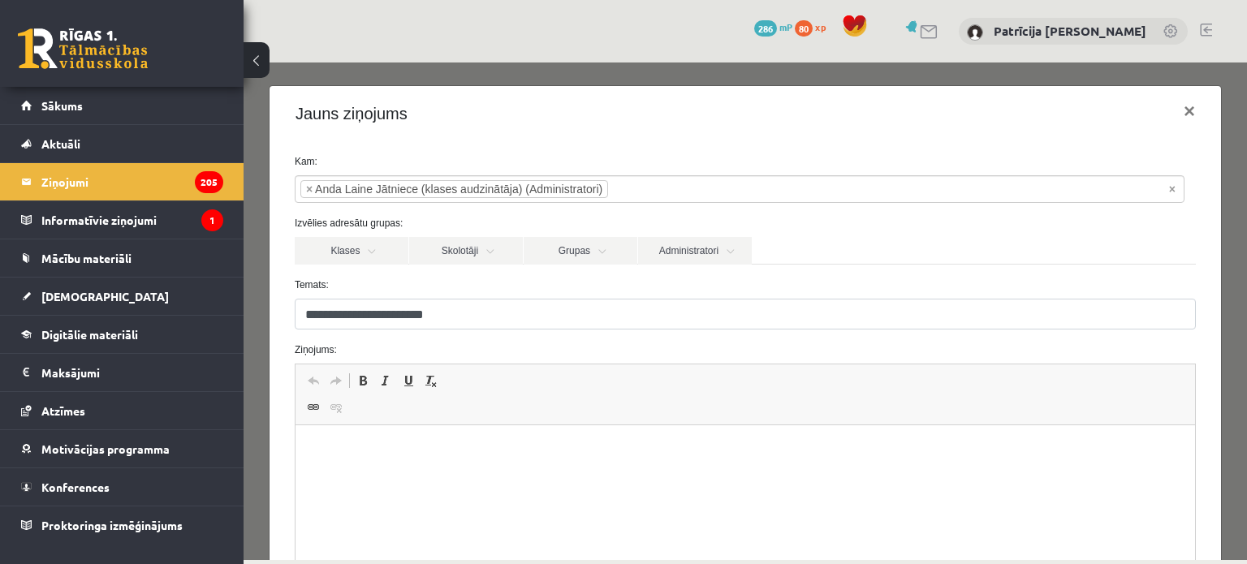
click at [499, 455] on p "Bagātinātā teksta redaktors, wiswyg-editor-47025074554720-1757423860-150" at bounding box center [744, 450] width 867 height 17
drag, startPoint x: 499, startPoint y: 455, endPoint x: 463, endPoint y: 450, distance: 35.9
click at [463, 450] on p "**********" at bounding box center [738, 450] width 855 height 17
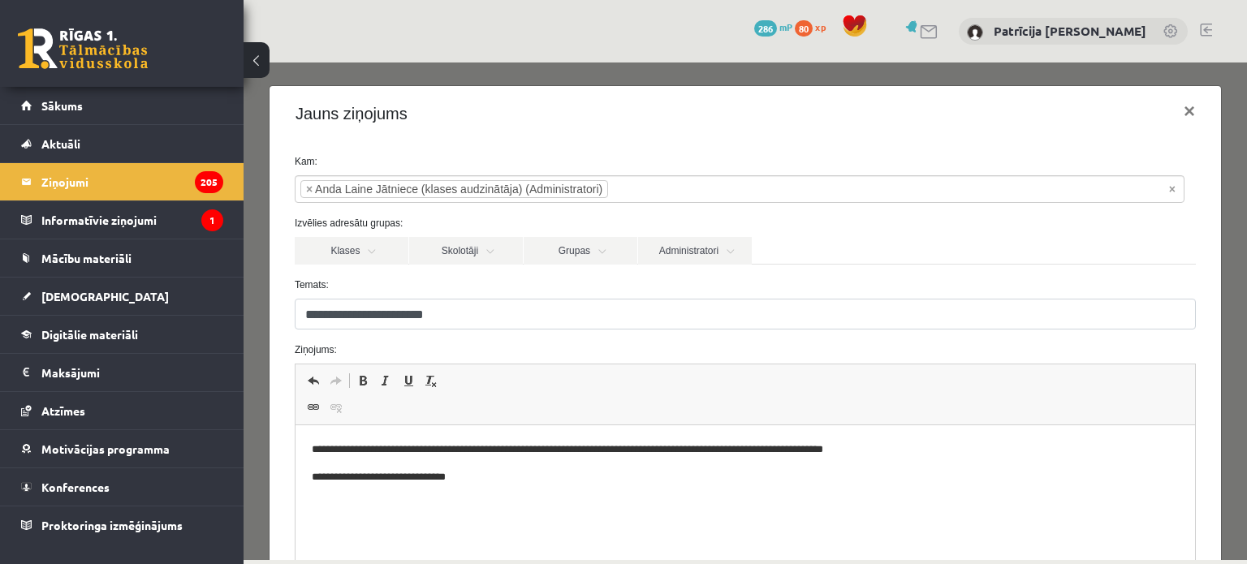
click at [560, 451] on p "**********" at bounding box center [738, 450] width 855 height 17
click at [620, 448] on p "**********" at bounding box center [738, 450] width 855 height 17
click at [631, 447] on p "**********" at bounding box center [738, 450] width 855 height 17
click at [515, 473] on p "**********" at bounding box center [738, 477] width 855 height 17
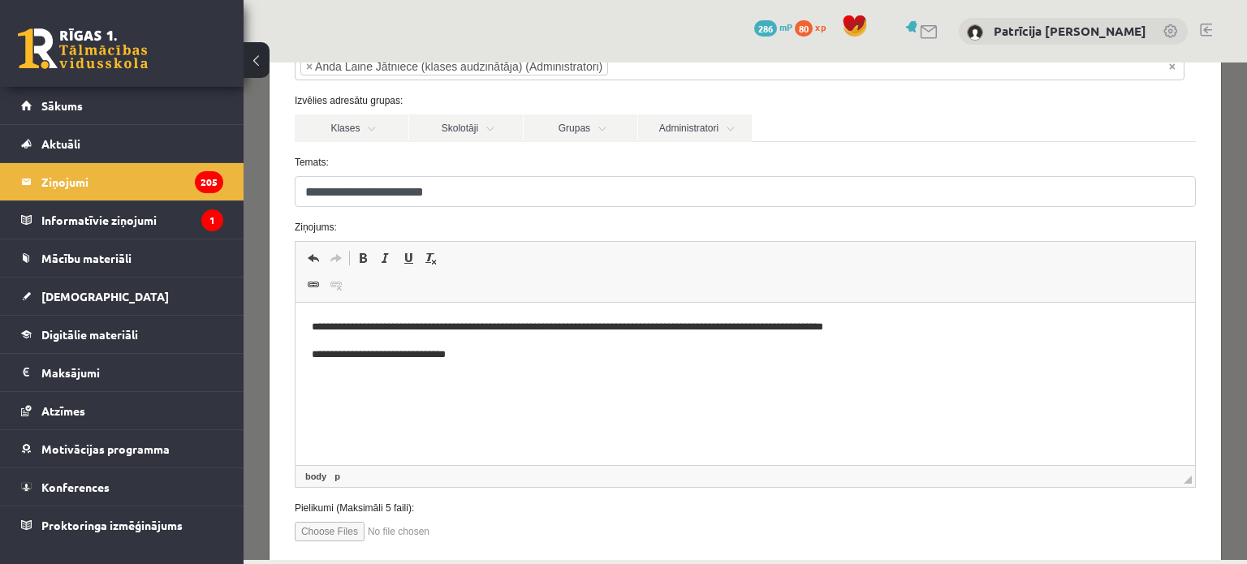
scroll to position [115, 0]
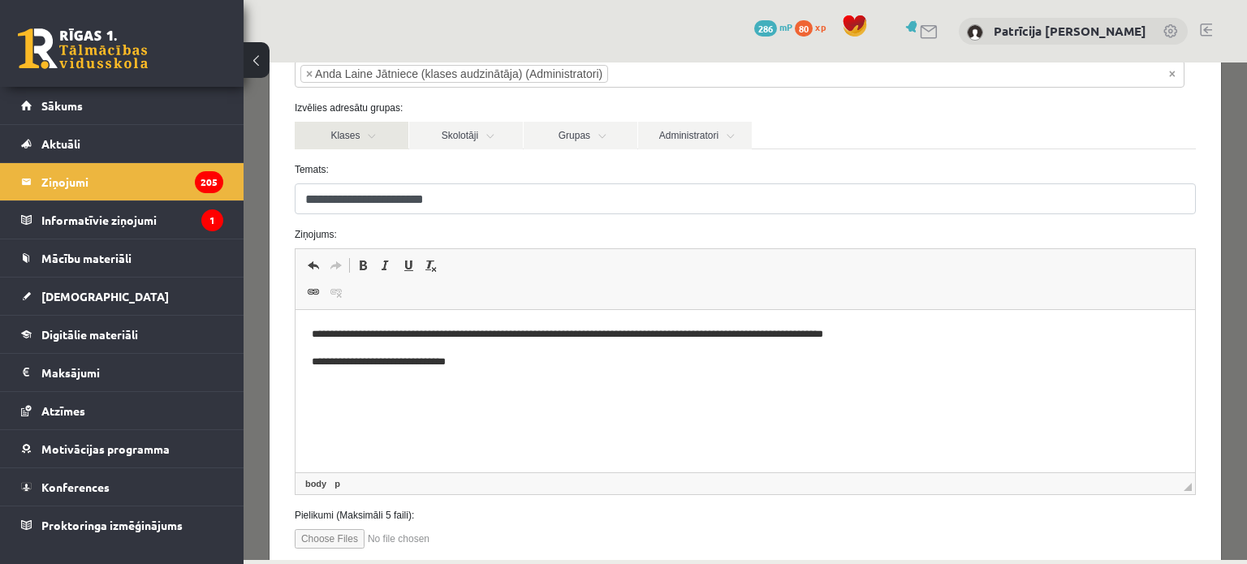
click at [375, 144] on link "Klases" at bounding box center [352, 136] width 114 height 28
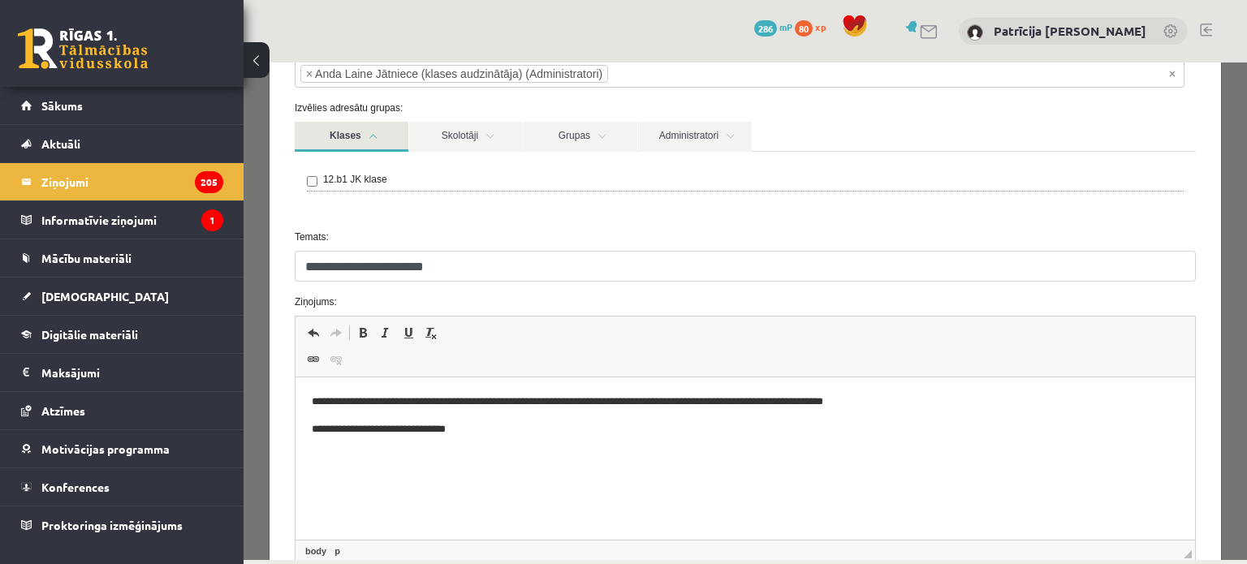
click at [375, 144] on link "Klases" at bounding box center [352, 137] width 114 height 30
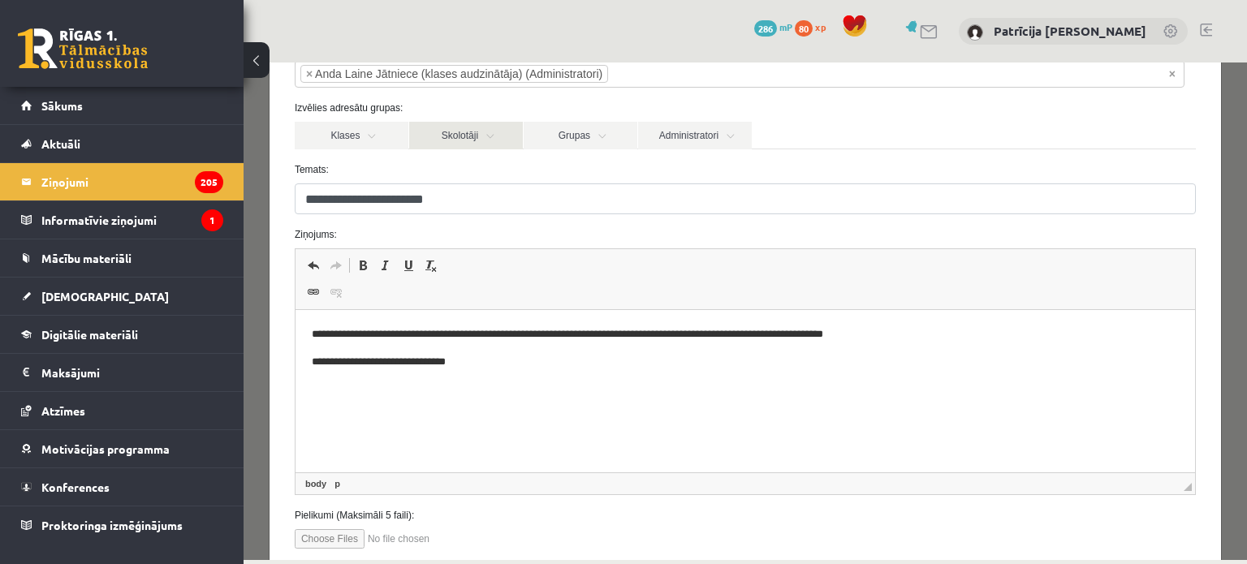
click at [419, 140] on link "Skolotāji" at bounding box center [466, 136] width 114 height 28
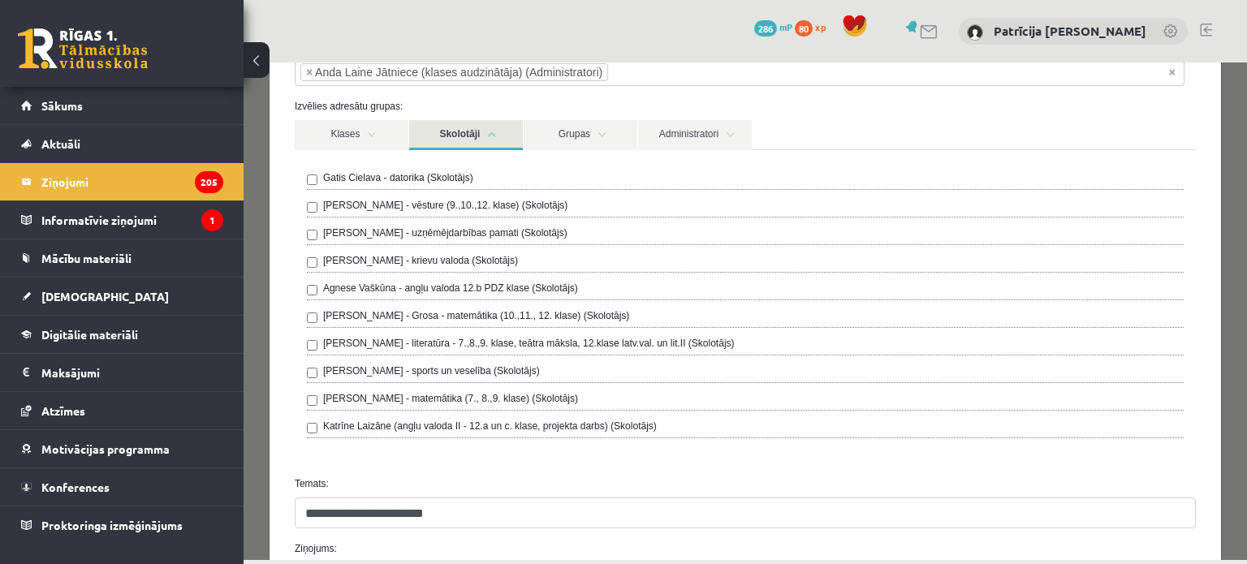
scroll to position [110, 0]
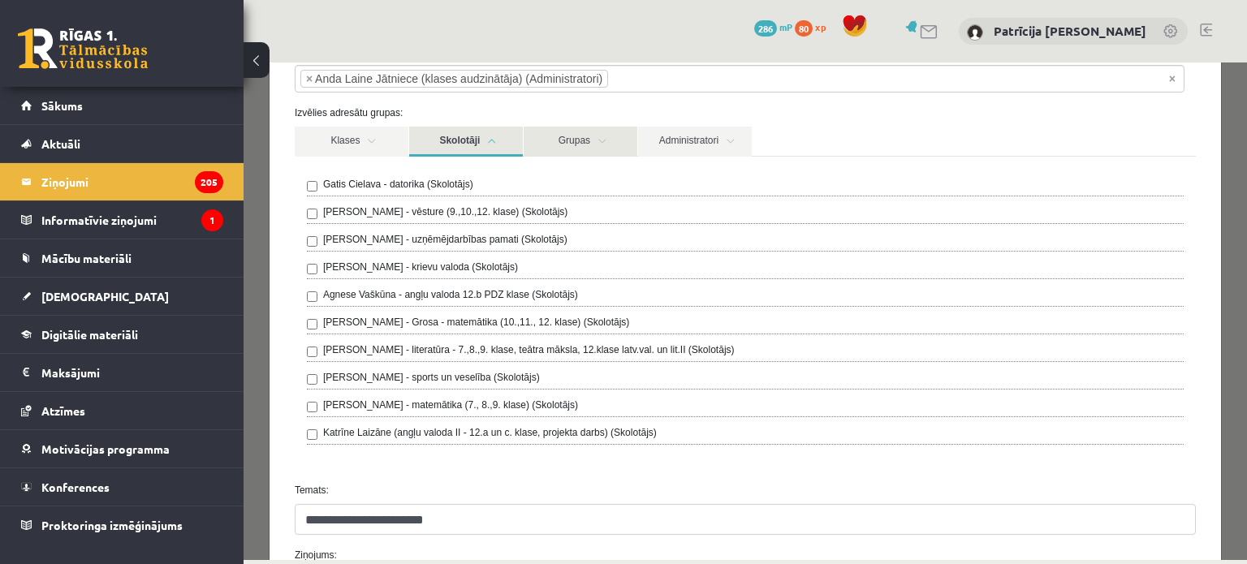
click at [564, 132] on link "Grupas" at bounding box center [580, 142] width 114 height 30
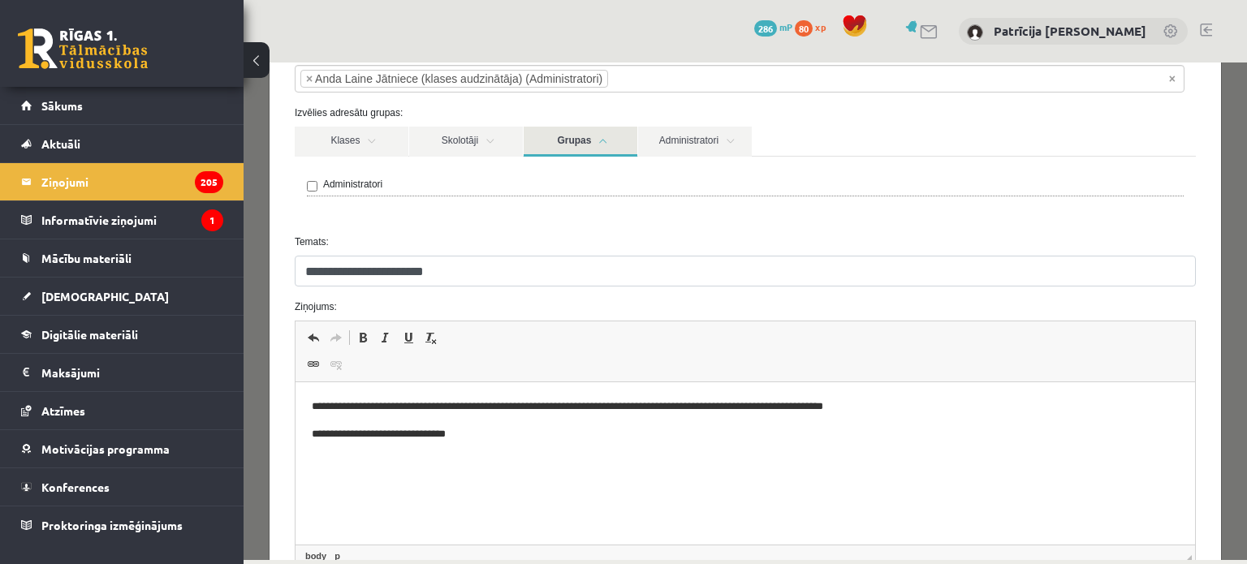
click at [564, 132] on link "Grupas" at bounding box center [580, 142] width 114 height 30
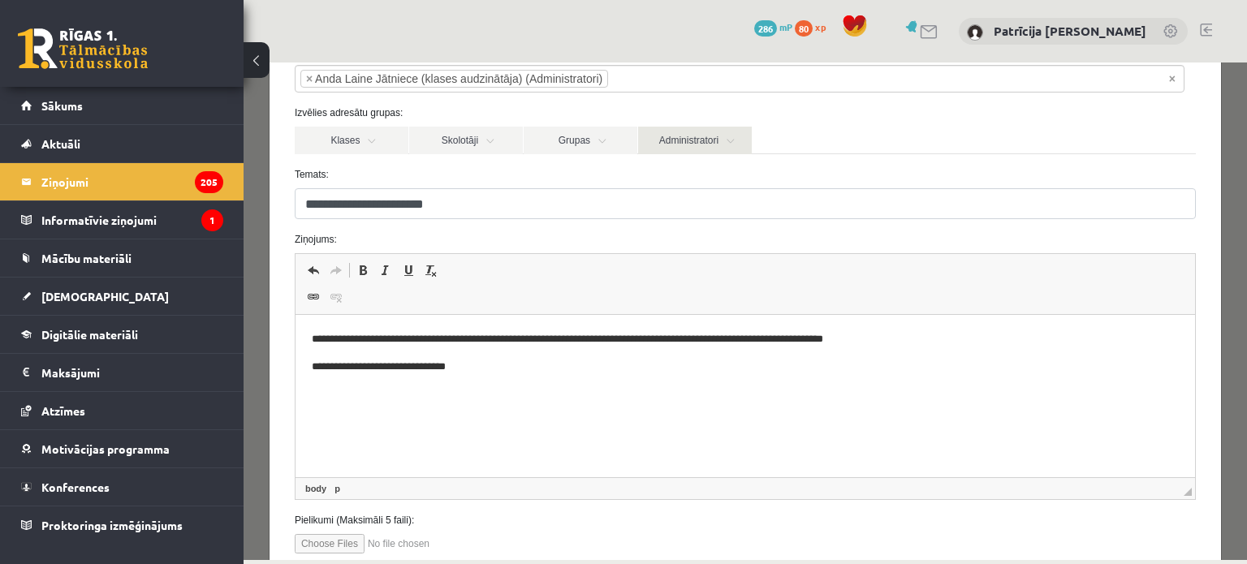
click at [648, 133] on link "Administratori" at bounding box center [695, 141] width 114 height 28
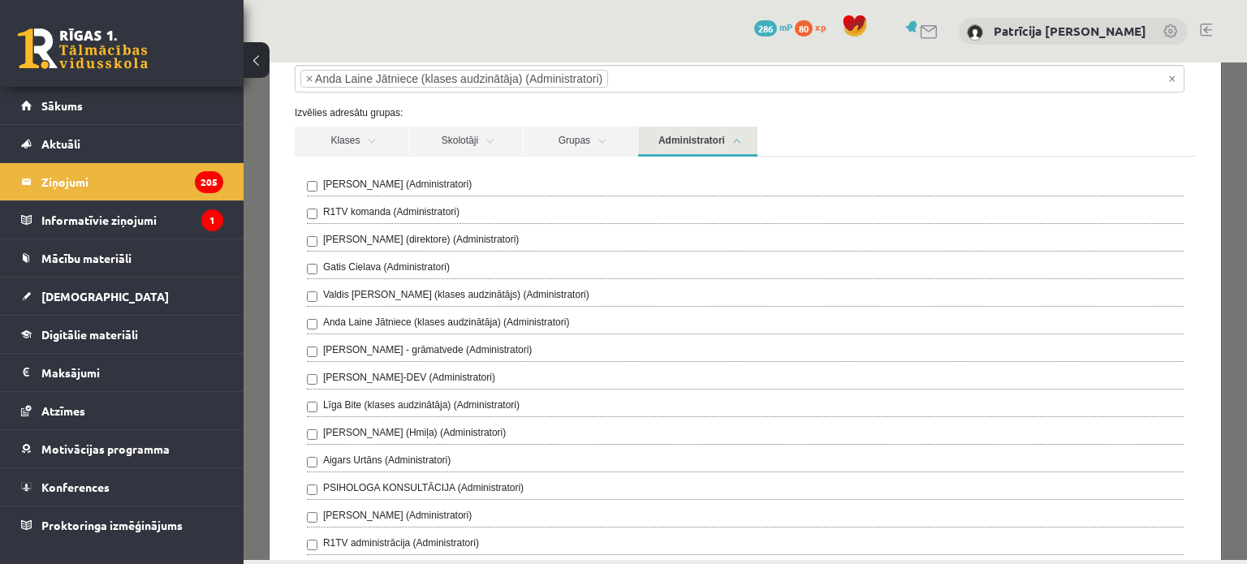
click at [648, 133] on link "Administratori" at bounding box center [697, 142] width 119 height 30
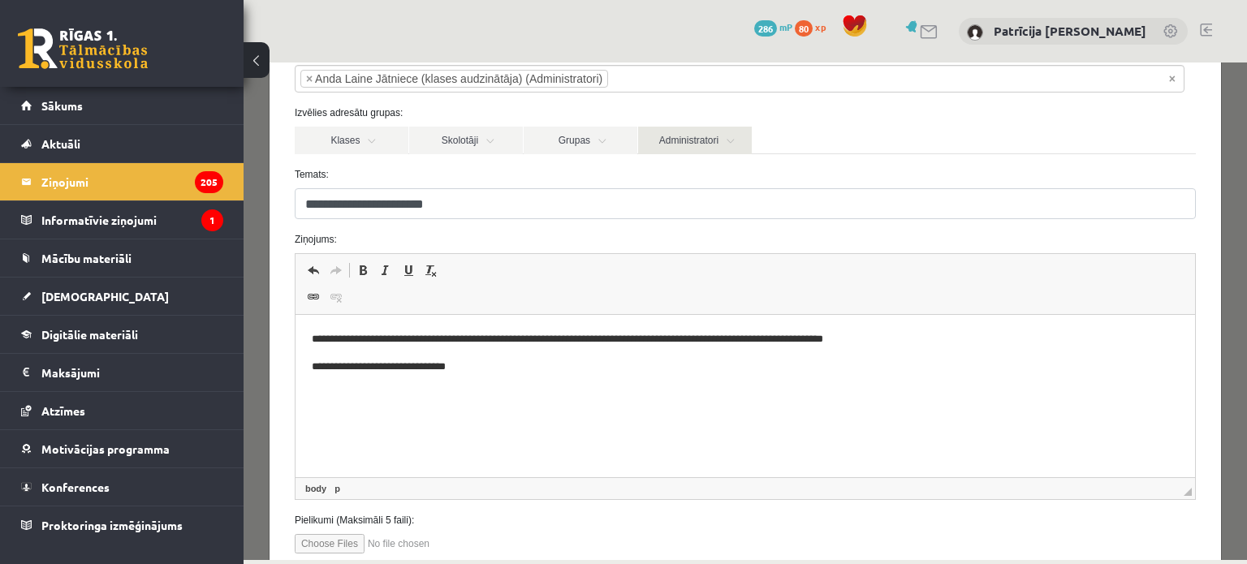
scroll to position [218, 0]
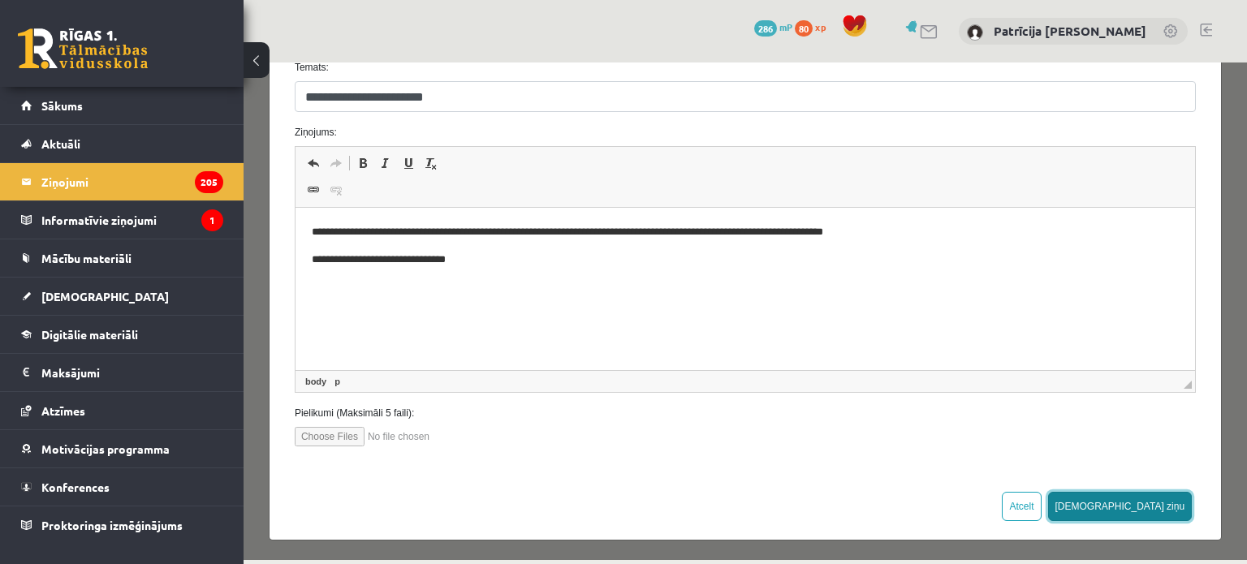
click at [1130, 498] on button "Sūtīt ziņu" at bounding box center [1120, 506] width 144 height 29
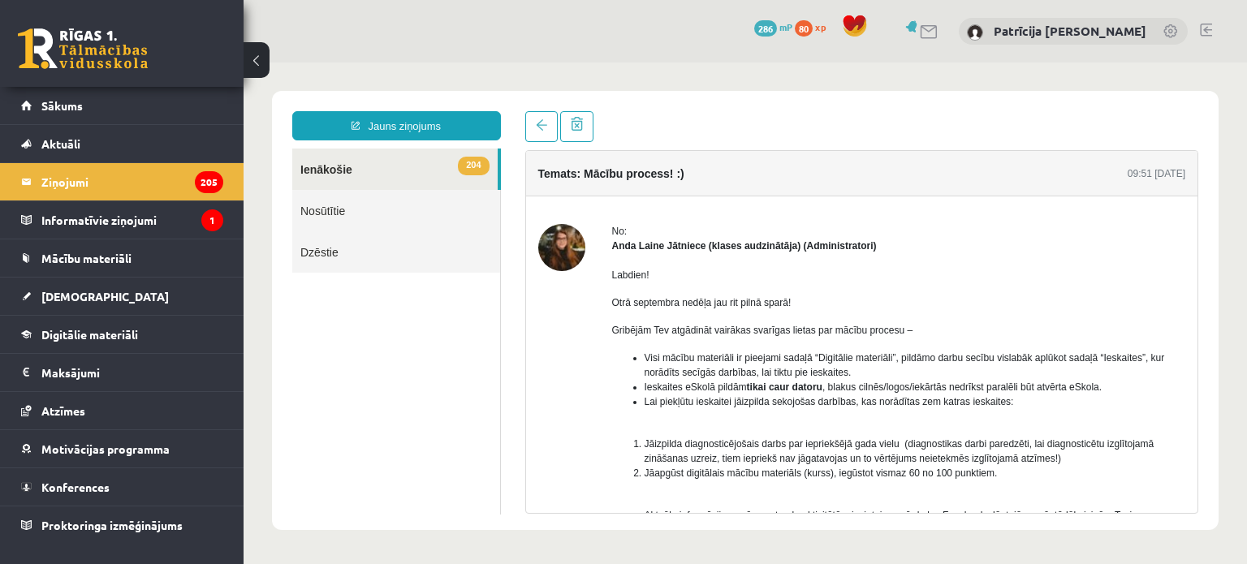
scroll to position [0, 0]
click at [308, 207] on link "Nosūtītie" at bounding box center [396, 210] width 208 height 41
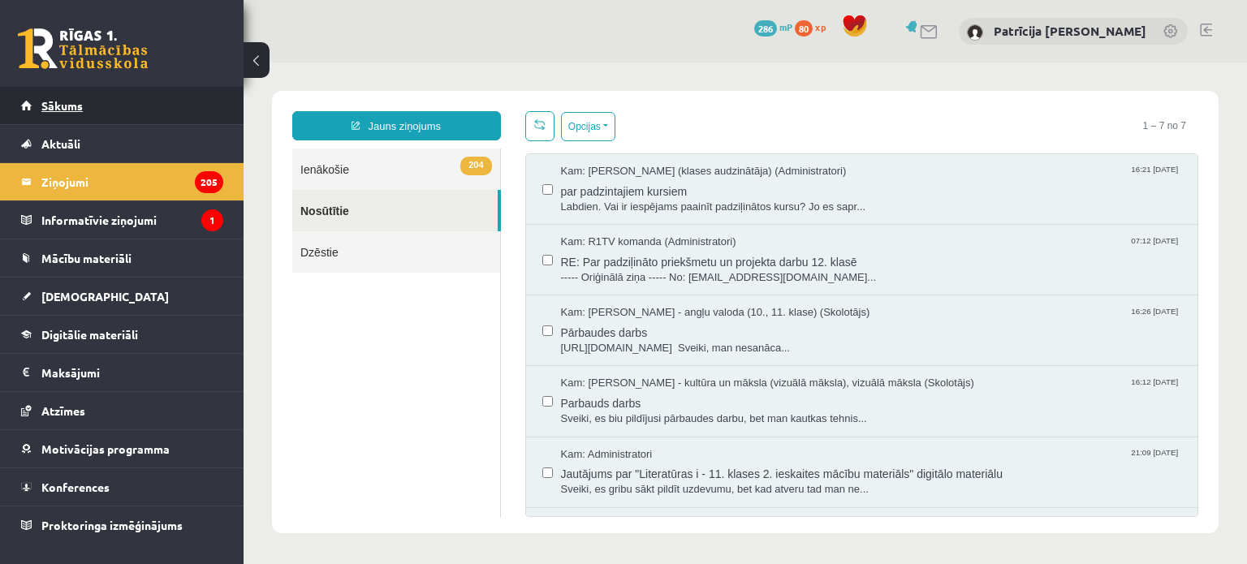
click at [213, 109] on link "Sākums" at bounding box center [122, 105] width 202 height 37
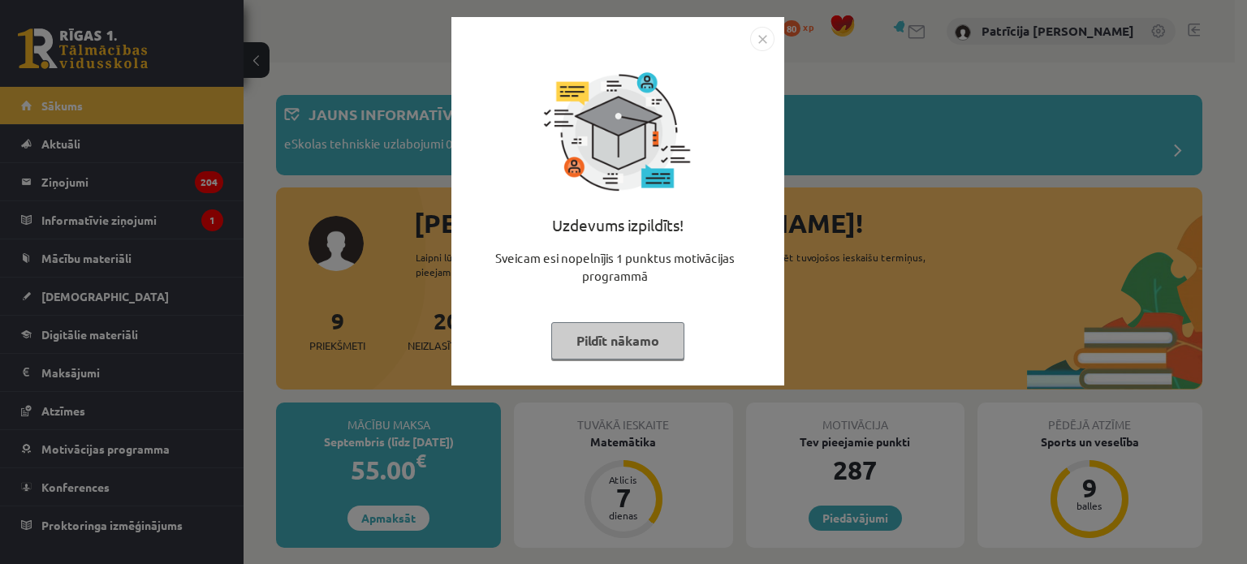
drag, startPoint x: 763, startPoint y: 54, endPoint x: 761, endPoint y: 46, distance: 8.3
click at [761, 46] on div "Uzdevums izpildīts! Sveicam esi nopelnījis 1 punktus motivācijas programmā Pild…" at bounding box center [617, 201] width 333 height 368
click at [761, 46] on img "Close" at bounding box center [762, 39] width 24 height 24
